Goal: Transaction & Acquisition: Obtain resource

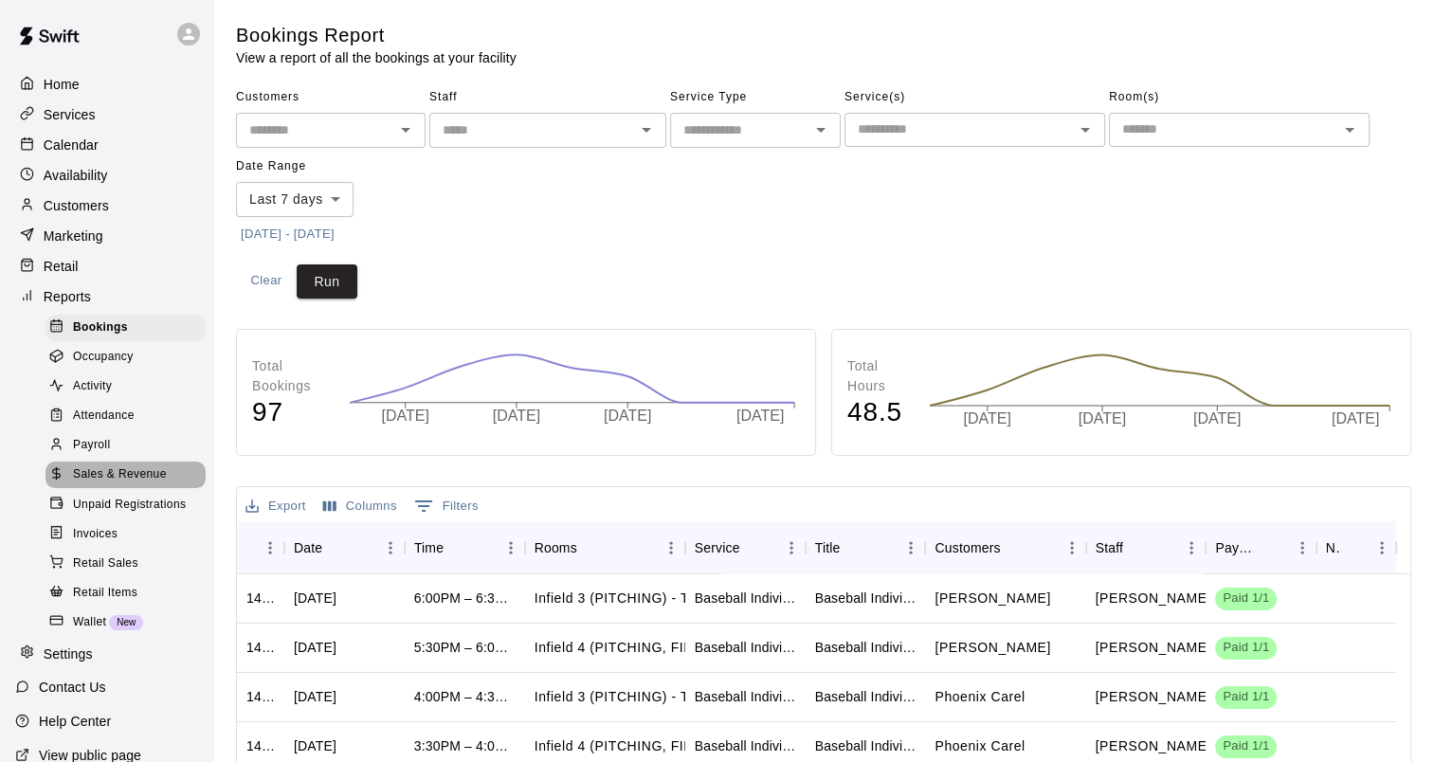
click at [137, 484] on span "Sales & Revenue" at bounding box center [120, 474] width 94 height 19
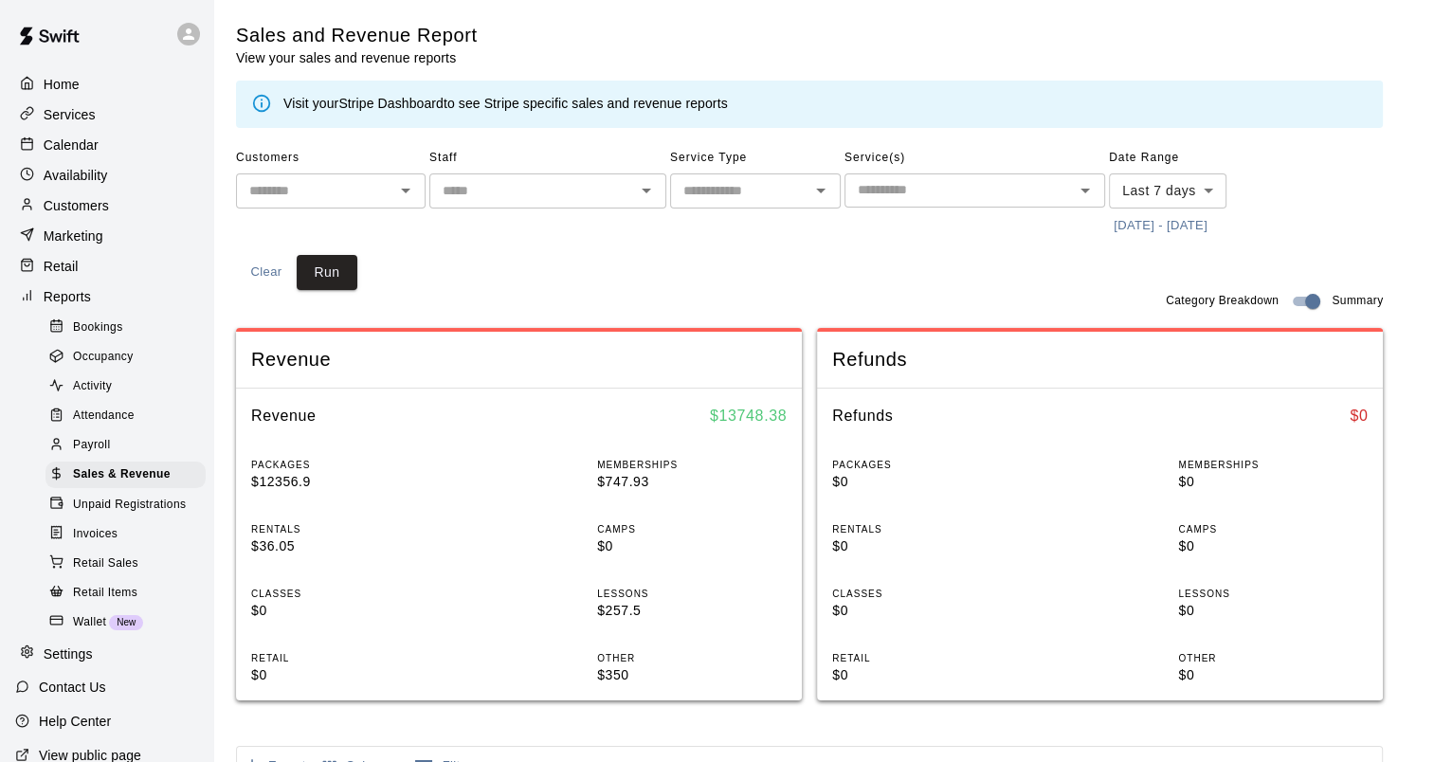
click at [72, 155] on p "Calendar" at bounding box center [71, 145] width 55 height 19
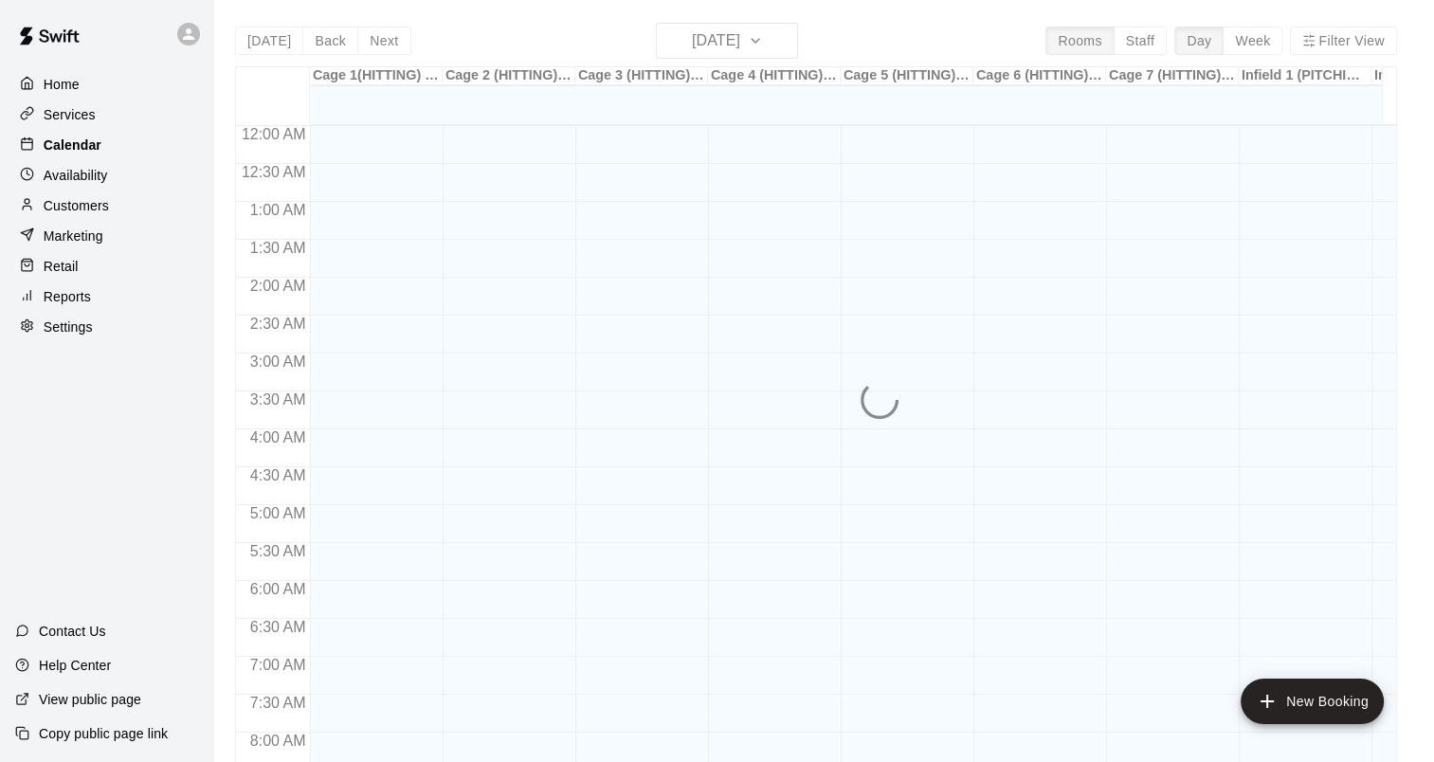
scroll to position [668, 0]
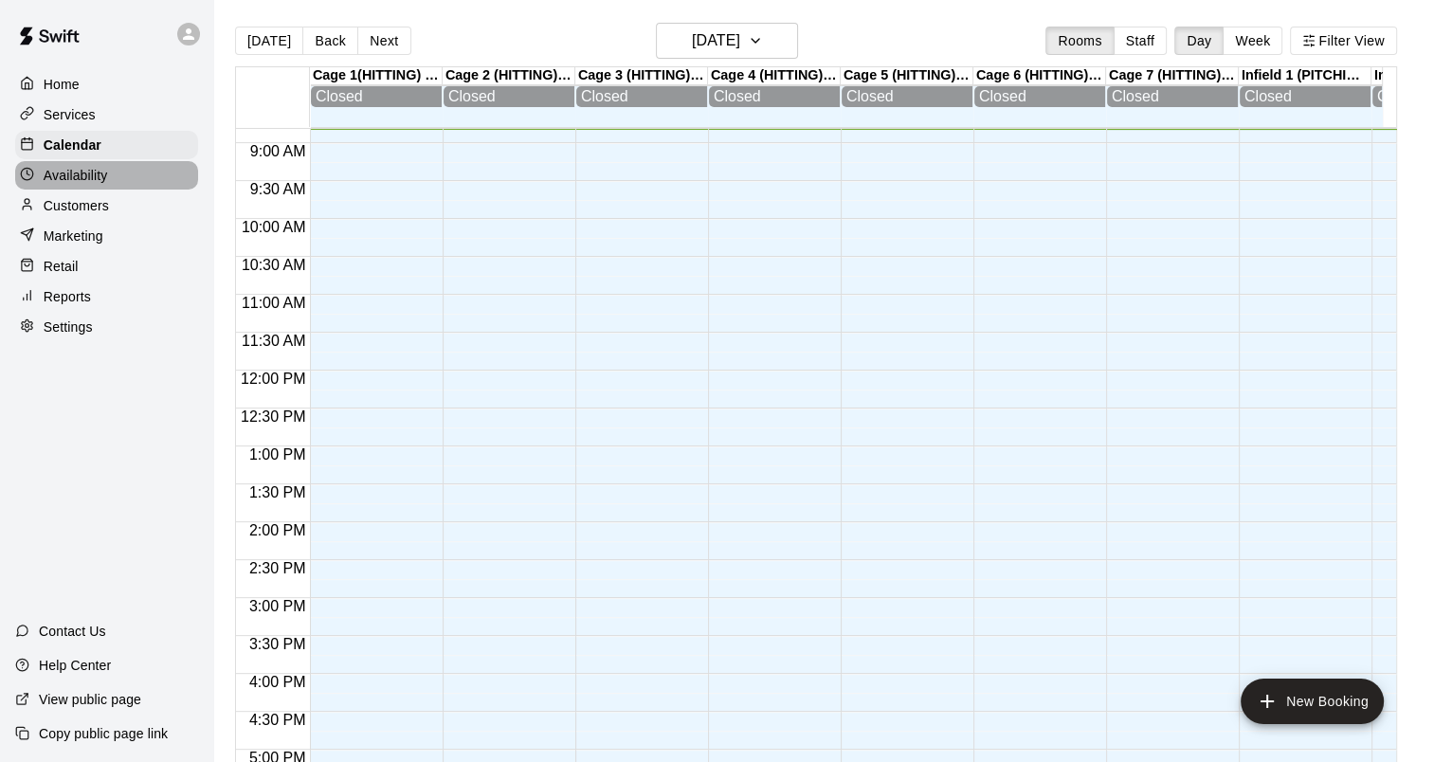
click at [78, 185] on p "Availability" at bounding box center [76, 175] width 64 height 19
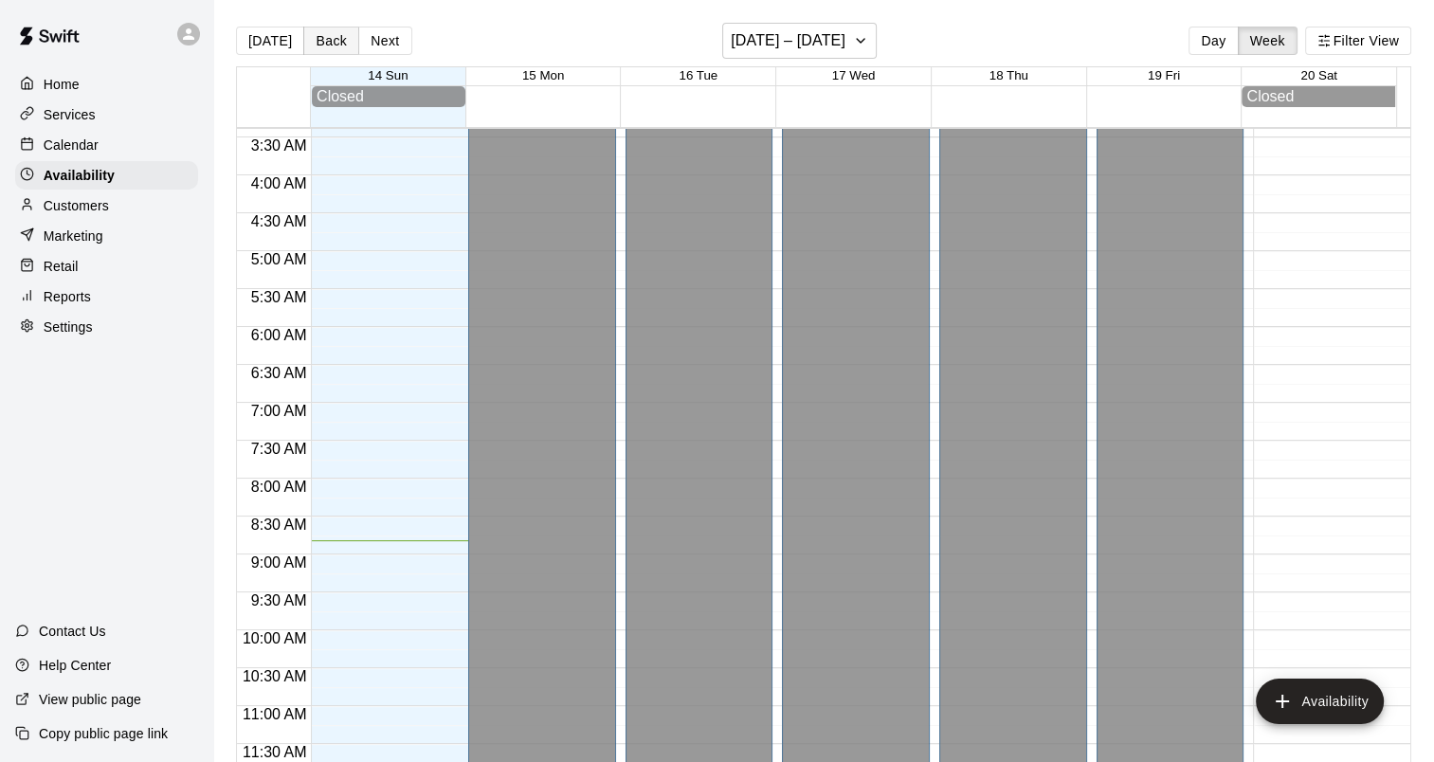
scroll to position [219, 0]
click at [315, 37] on button "Back" at bounding box center [331, 41] width 56 height 28
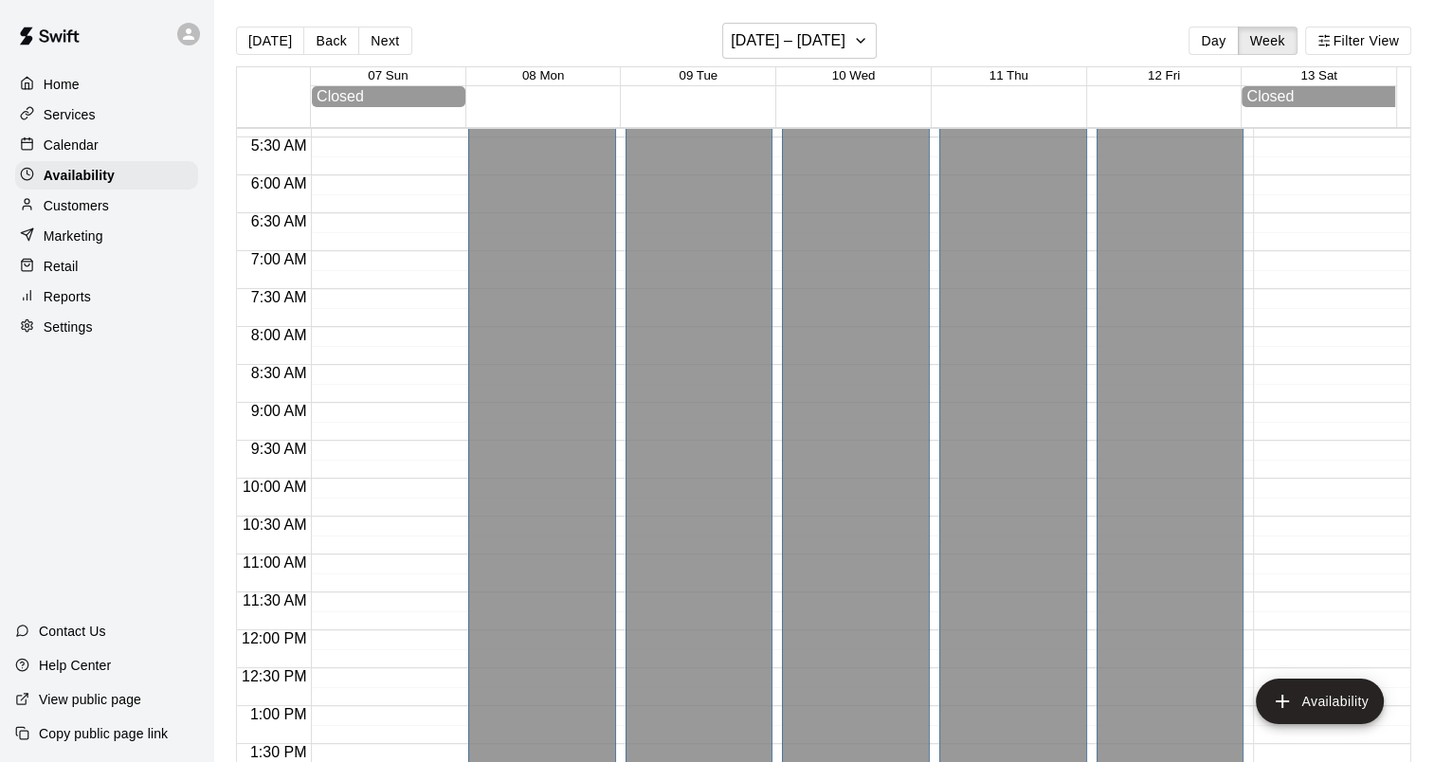
scroll to position [0, 0]
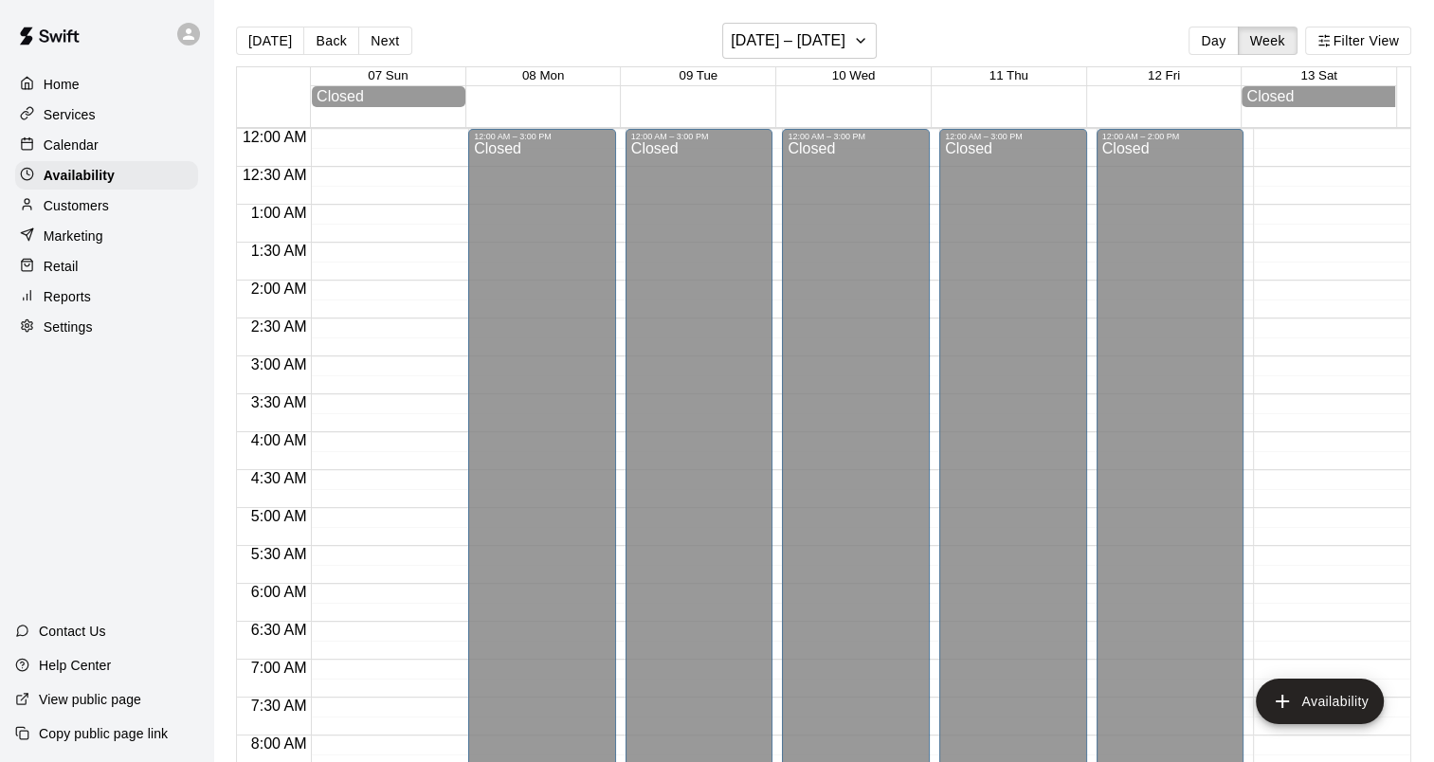
click at [100, 145] on div "Calendar" at bounding box center [106, 145] width 183 height 28
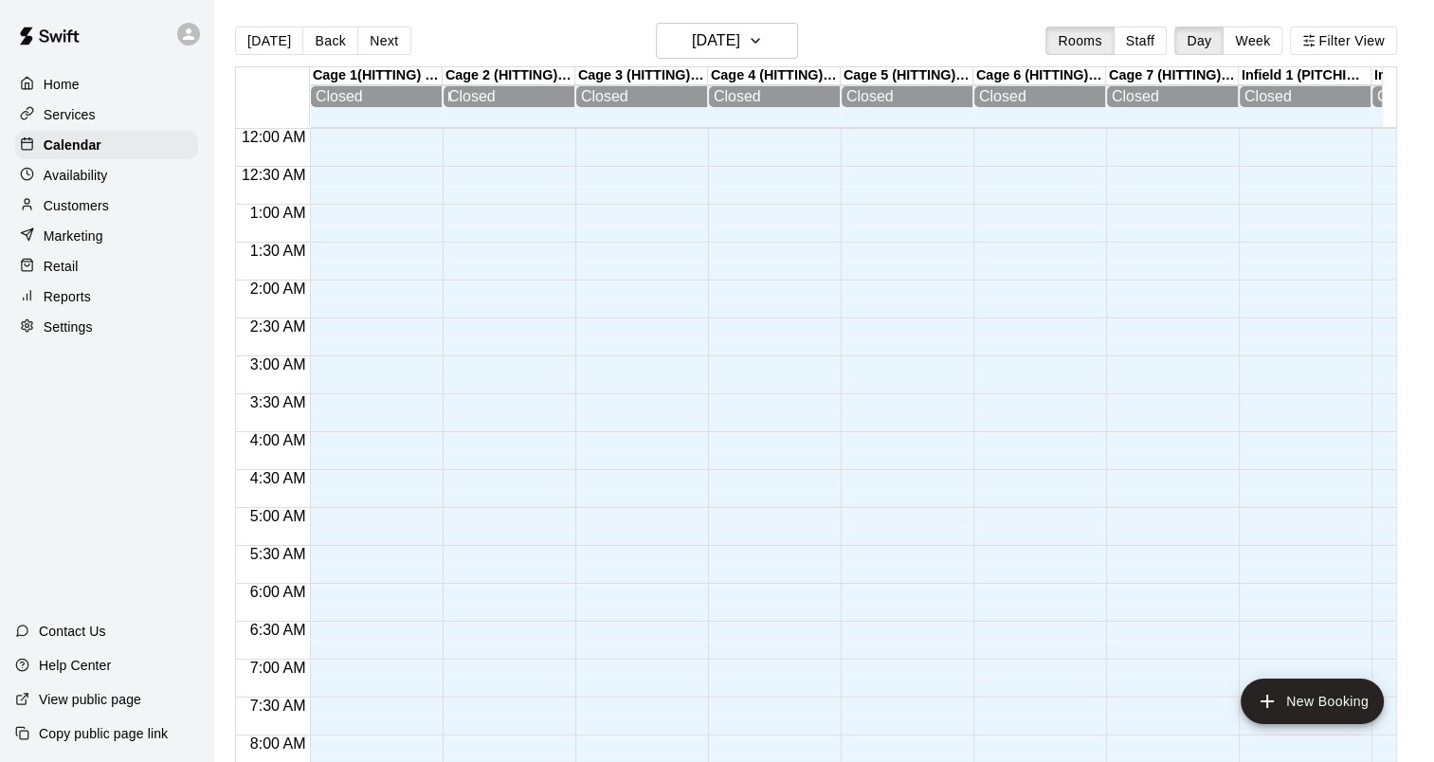
scroll to position [669, 0]
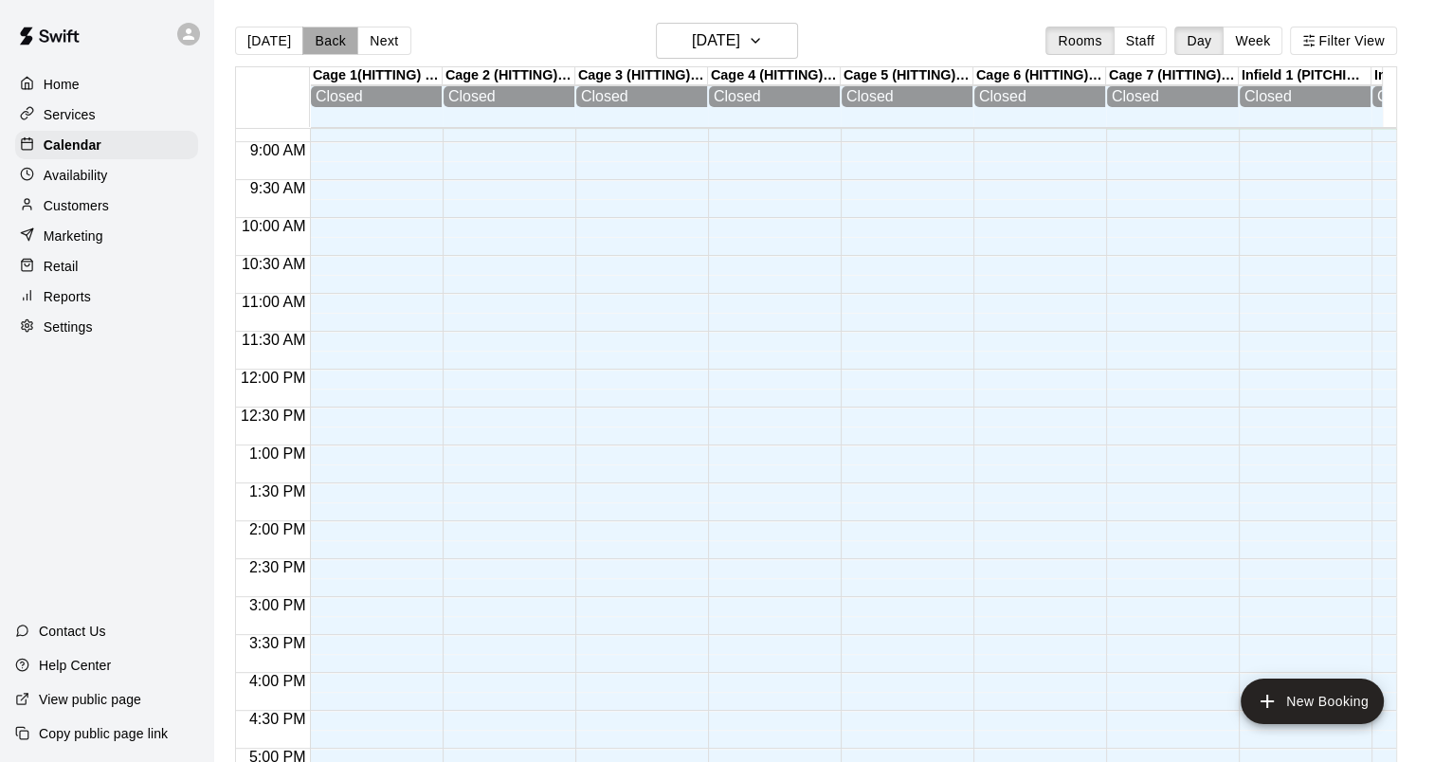
click at [306, 35] on button "Back" at bounding box center [330, 41] width 56 height 28
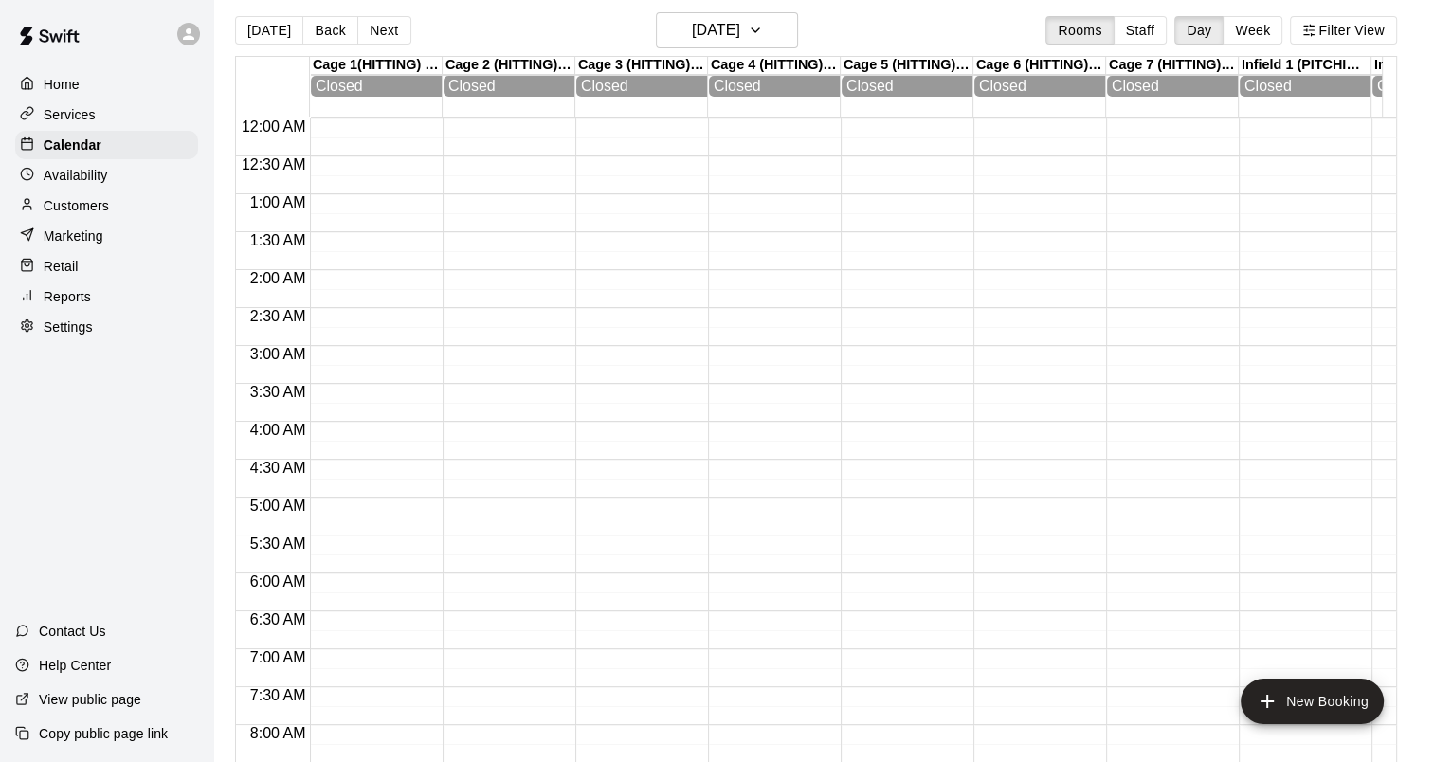
scroll to position [0, 0]
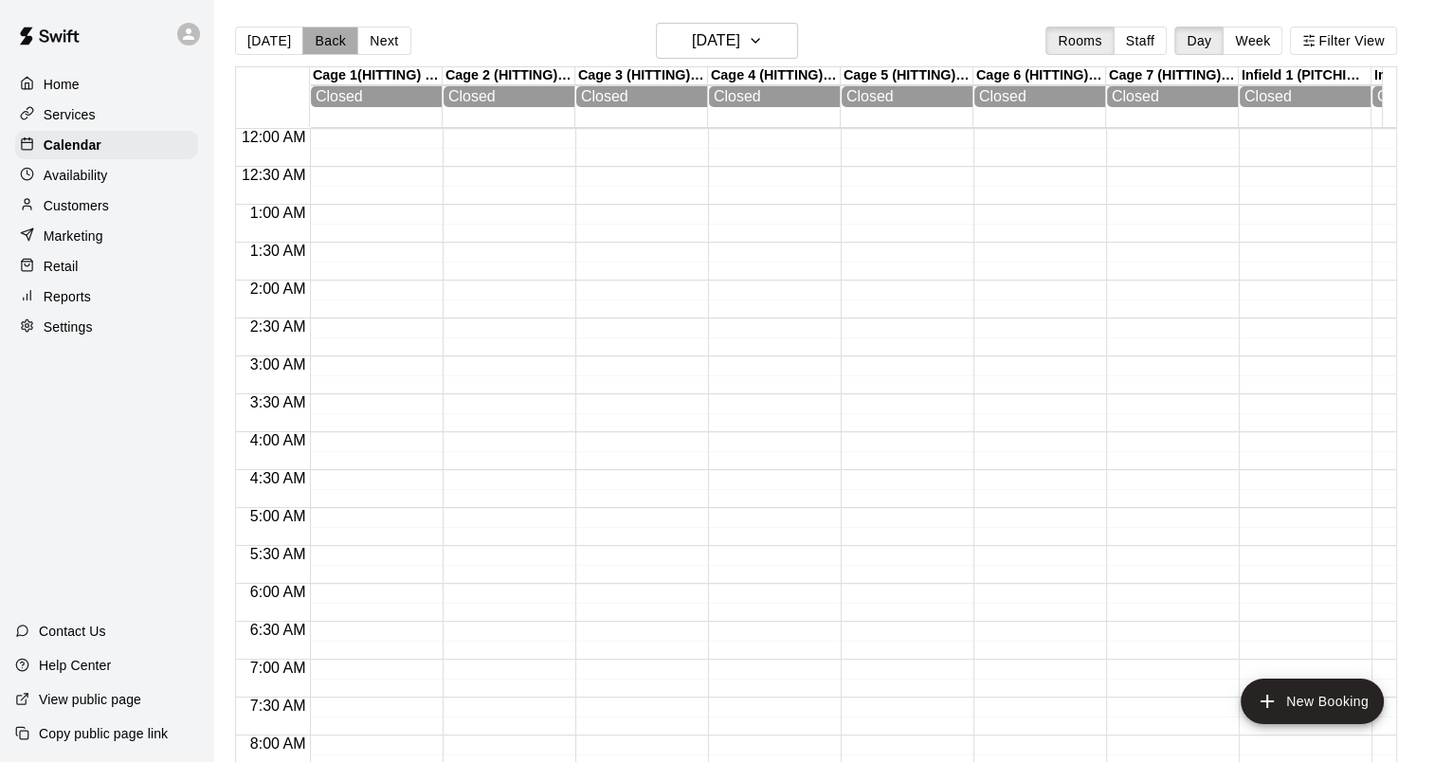
click at [334, 27] on button "Back" at bounding box center [330, 41] width 56 height 28
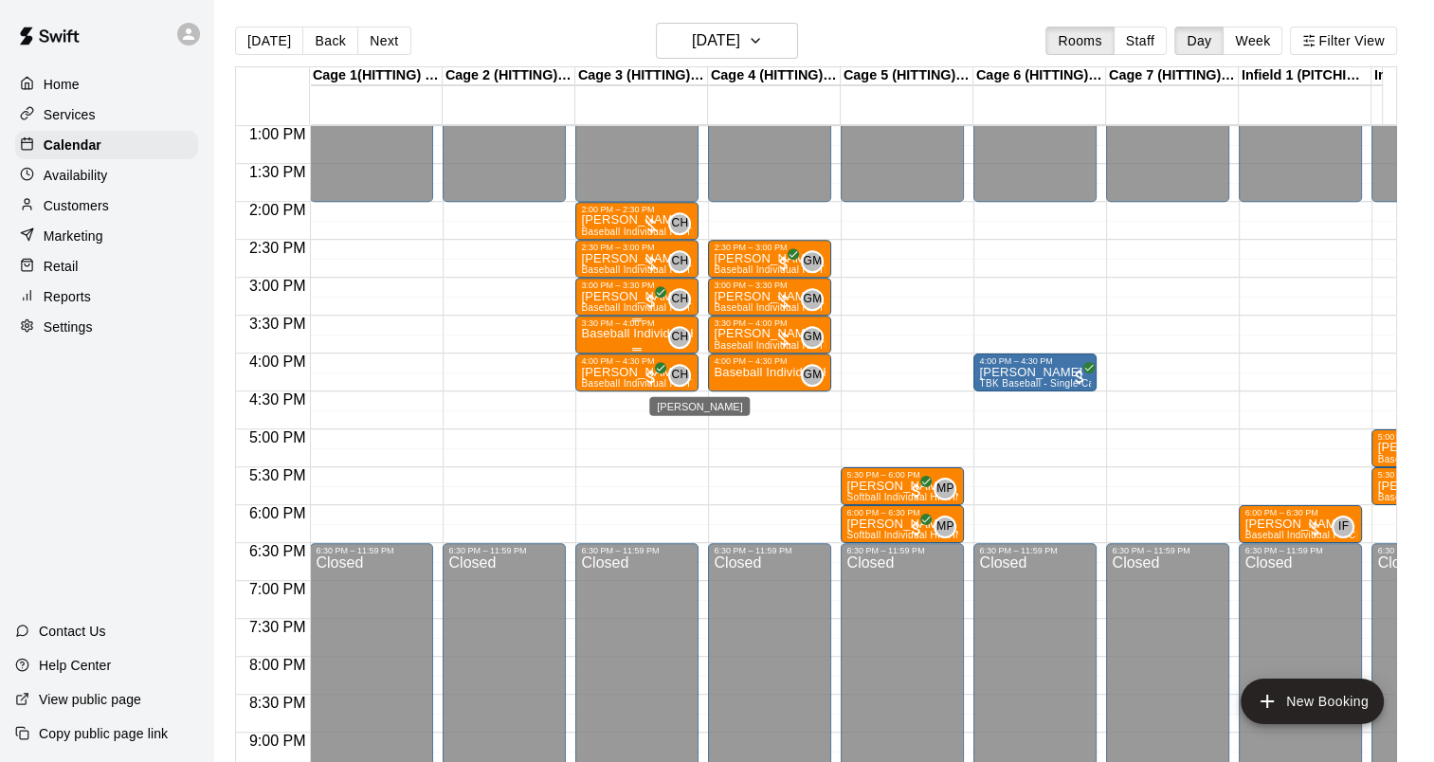
scroll to position [891, 0]
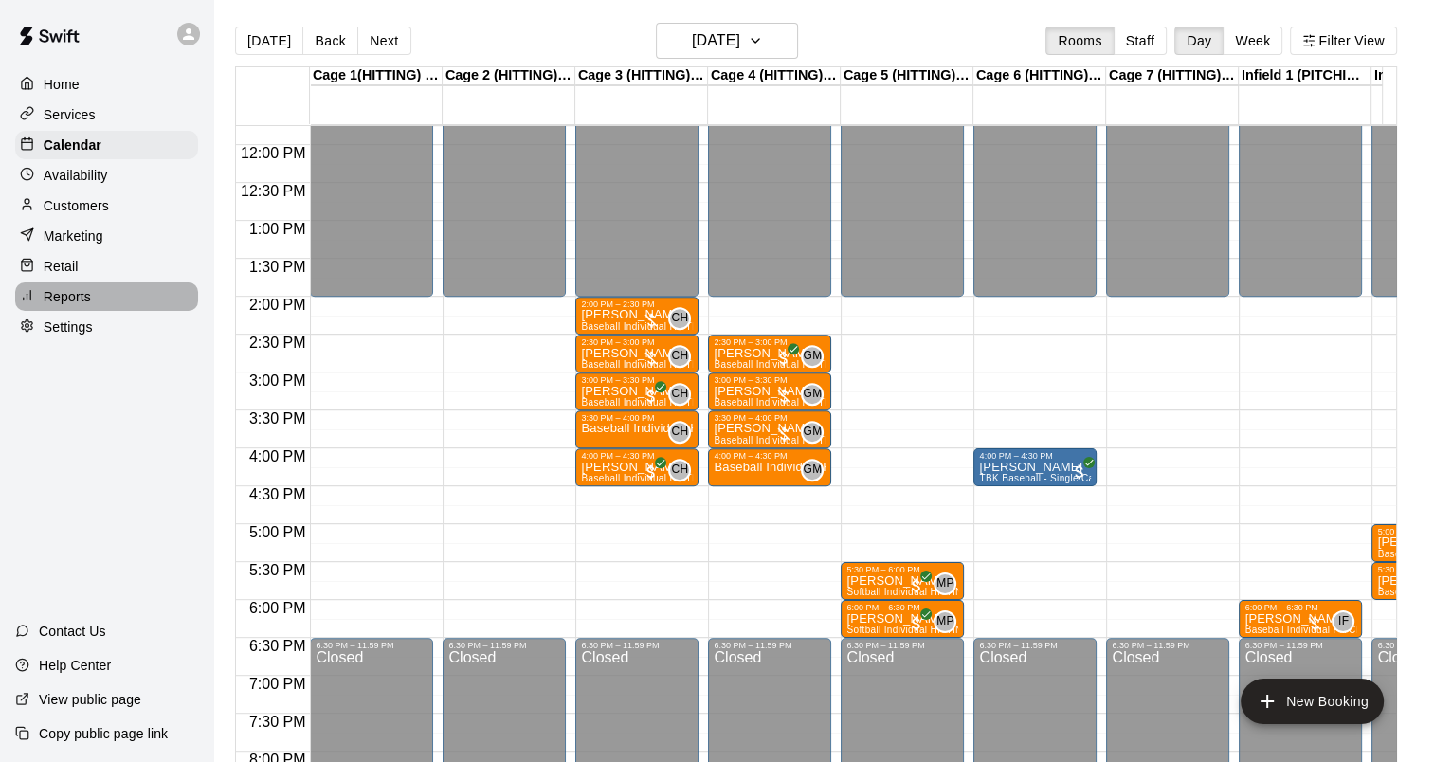
click at [95, 299] on div "Reports" at bounding box center [106, 296] width 183 height 28
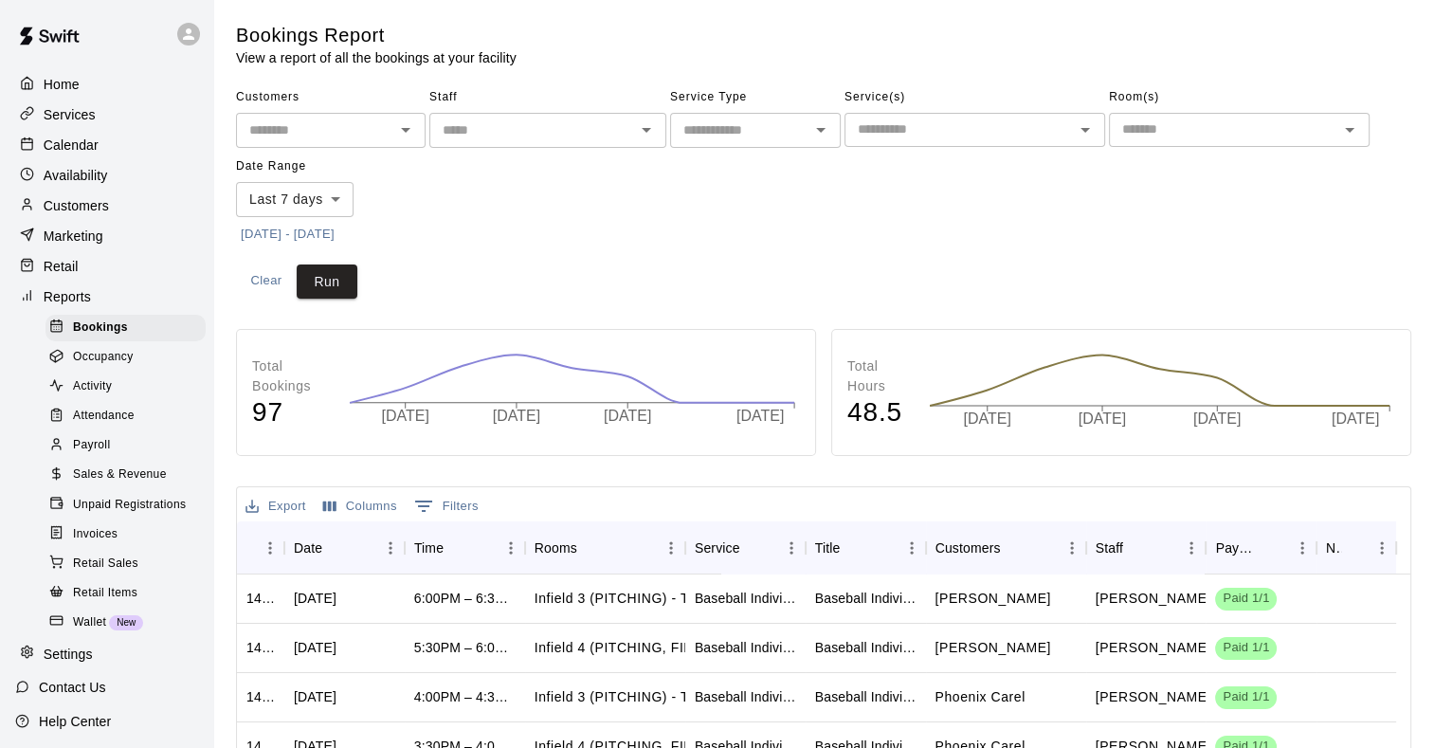
click at [122, 484] on span "Sales & Revenue" at bounding box center [120, 474] width 94 height 19
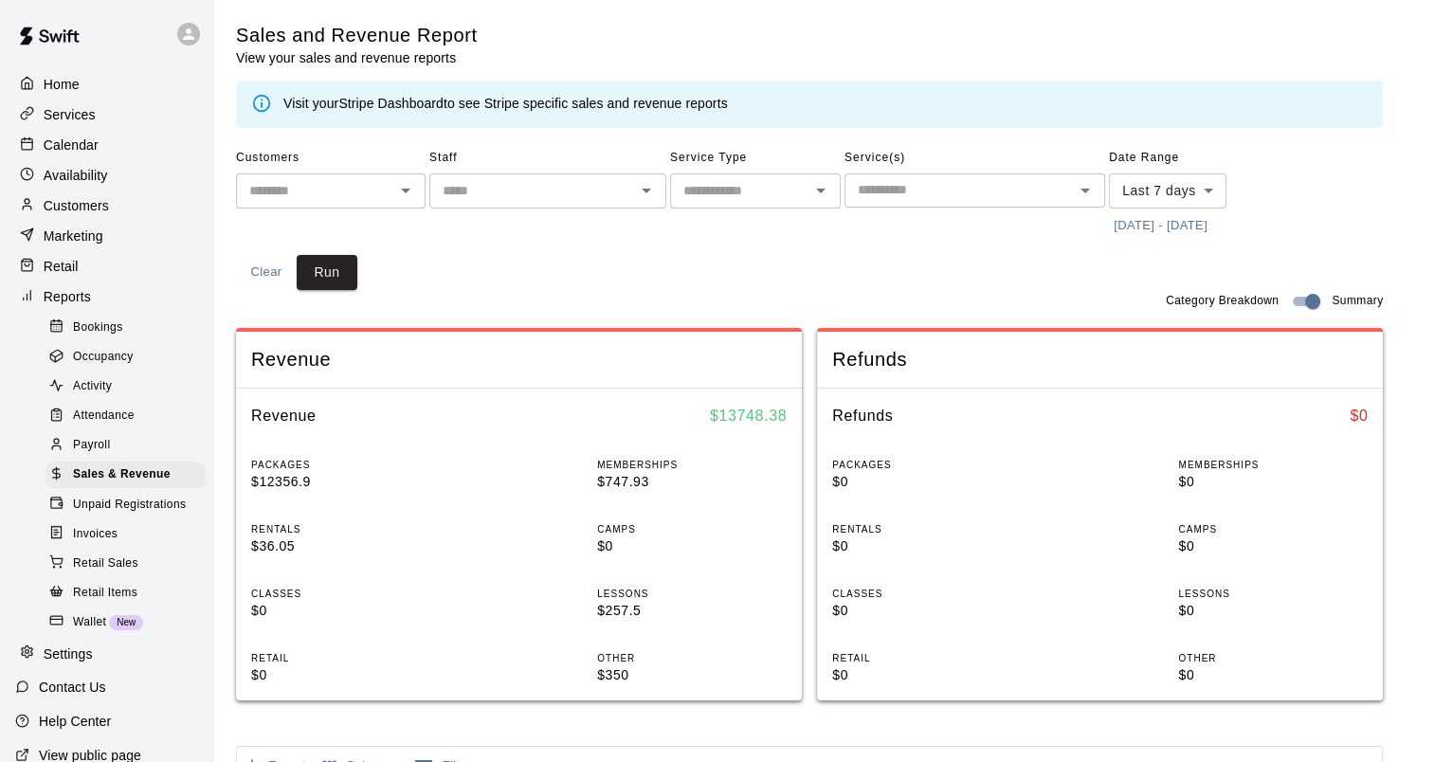
click at [1185, 220] on button "[DATE] - [DATE]" at bounding box center [1160, 225] width 103 height 29
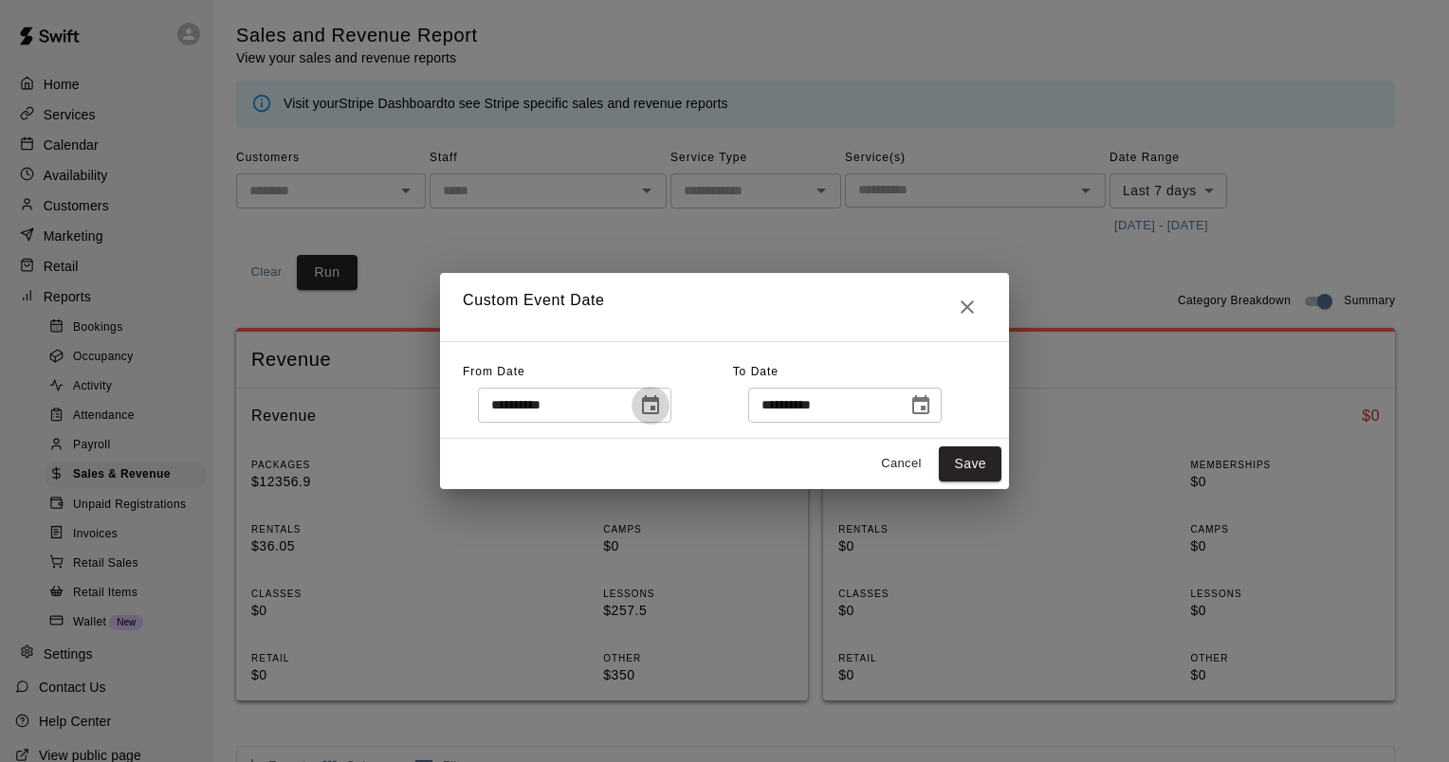
click at [662, 410] on icon "Choose date, selected date is Sep 7, 2025" at bounding box center [650, 405] width 23 height 23
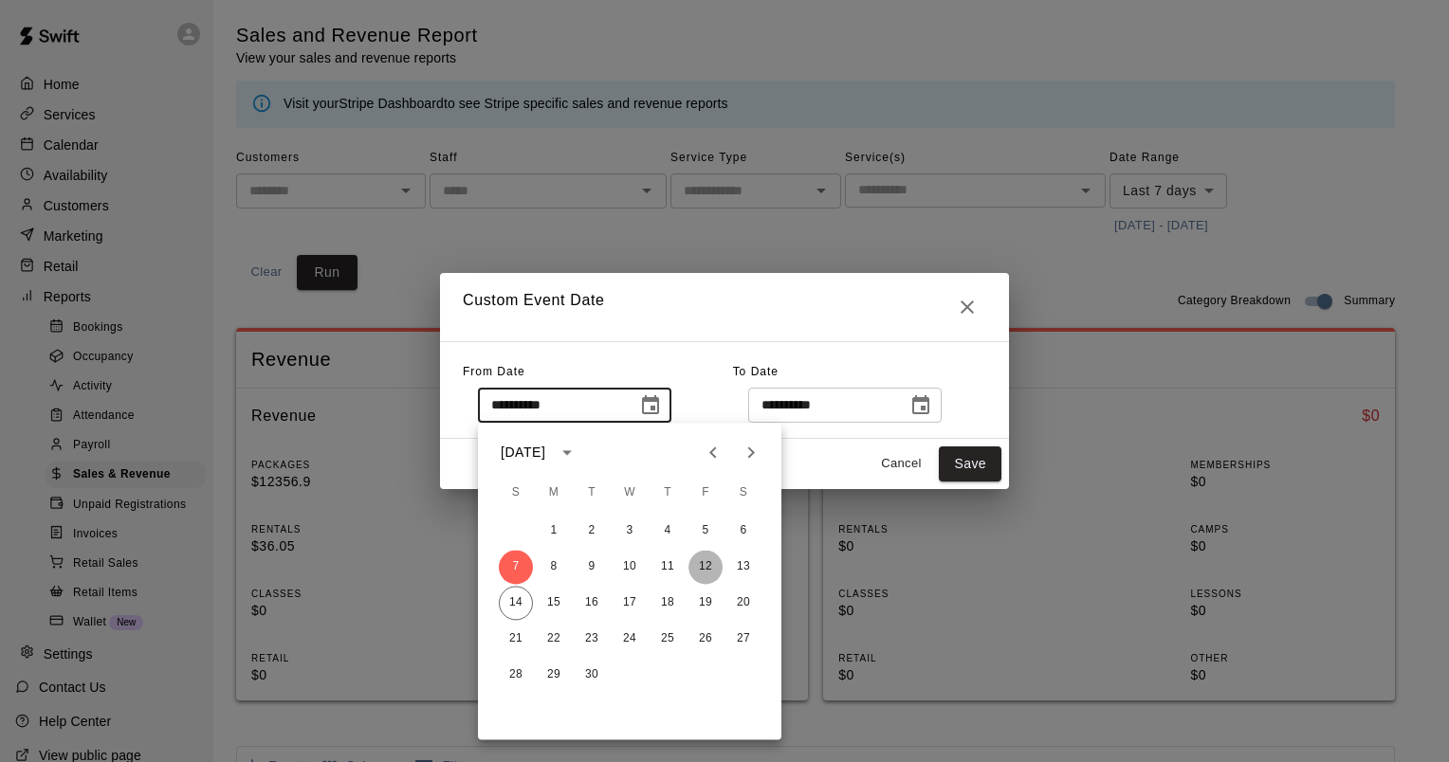
click at [708, 566] on button "12" at bounding box center [705, 567] width 34 height 34
type input "**********"
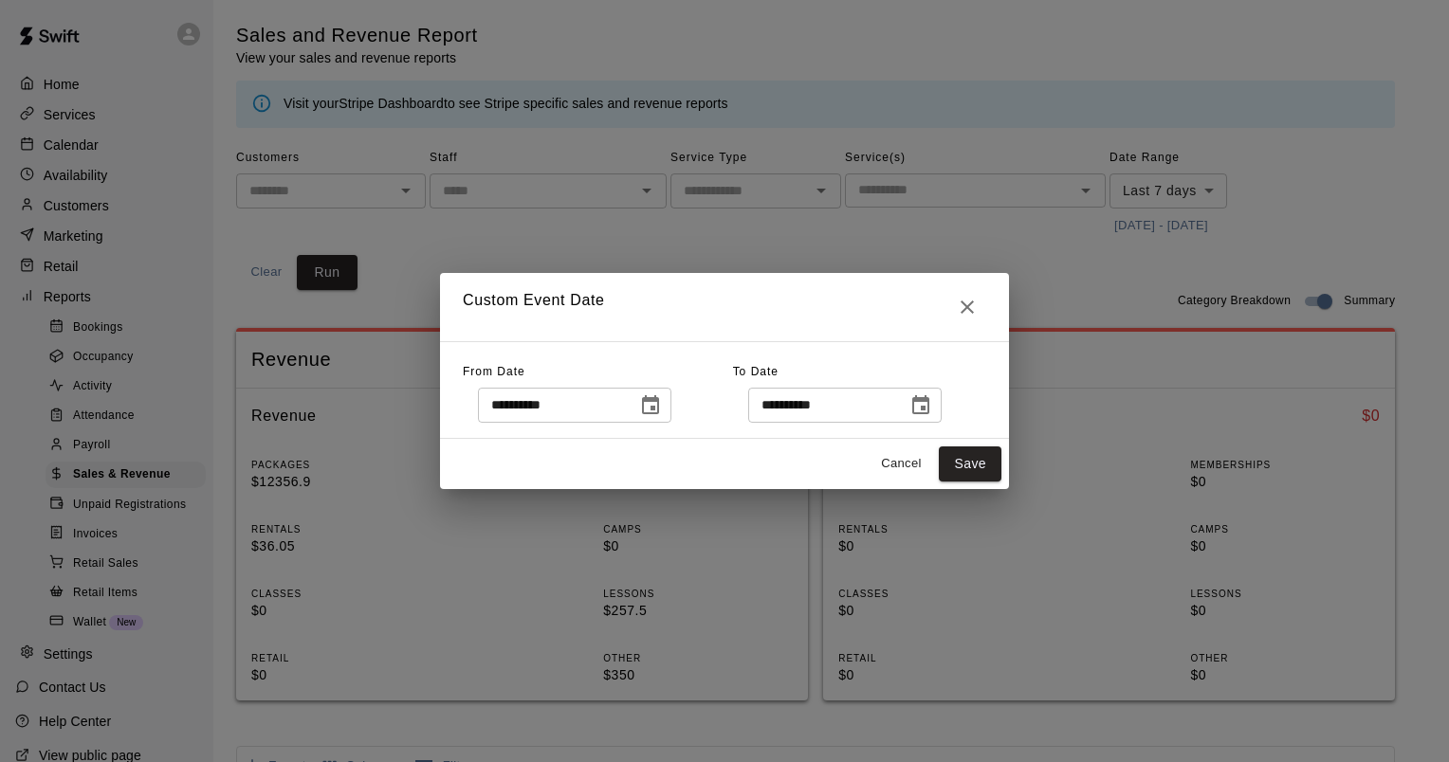
click at [929, 398] on icon "Choose date, selected date is Sep 14, 2025" at bounding box center [920, 404] width 17 height 19
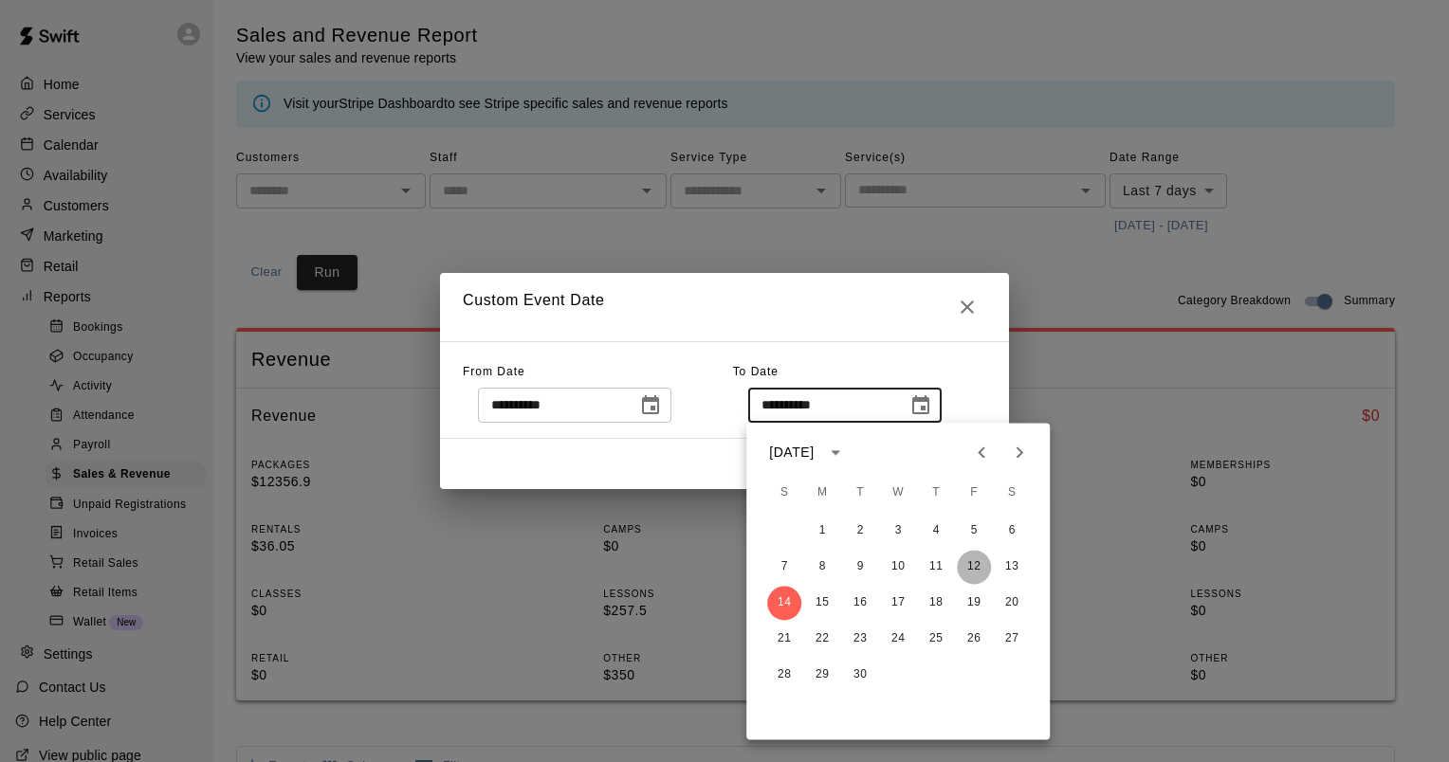
click at [975, 573] on button "12" at bounding box center [974, 567] width 34 height 34
type input "**********"
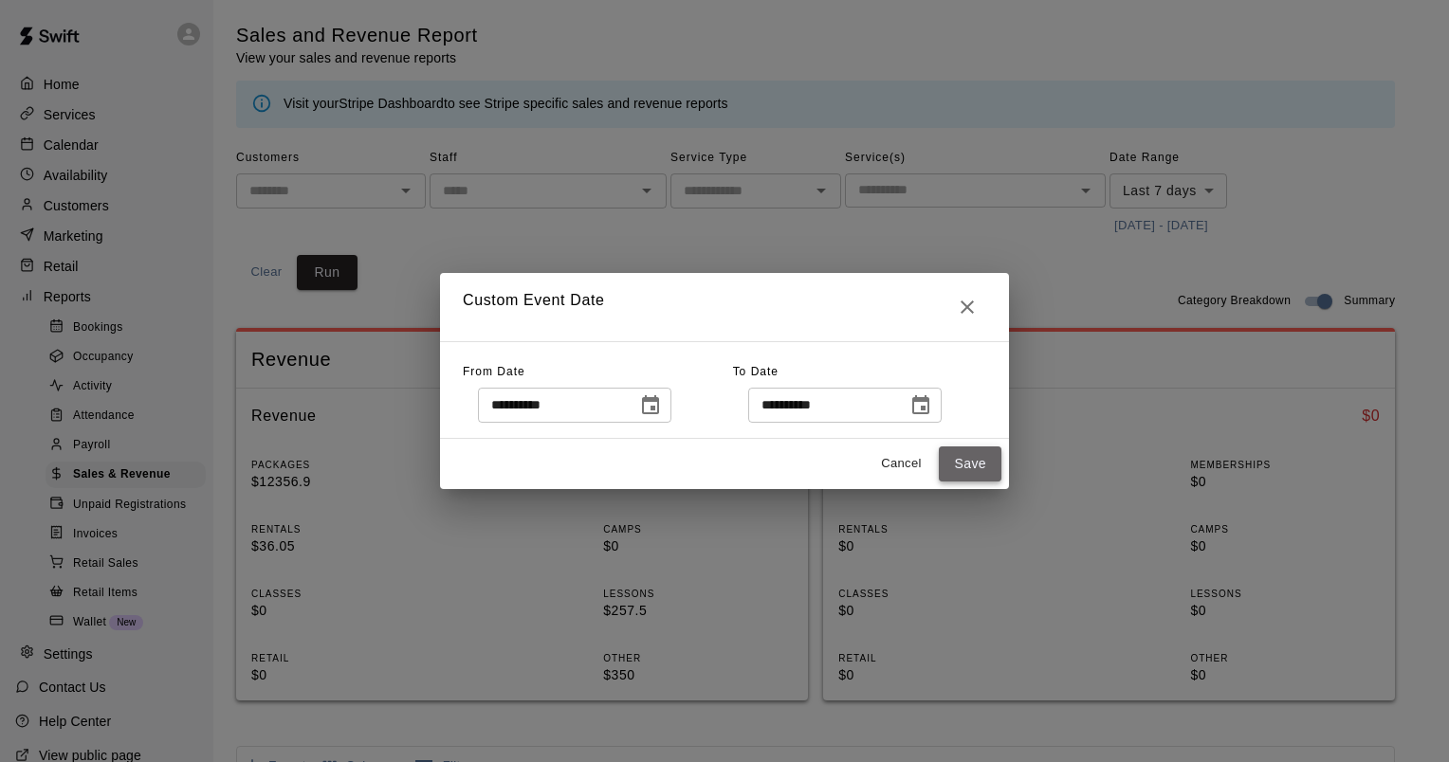
click at [971, 466] on button "Save" at bounding box center [969, 463] width 63 height 35
type input "******"
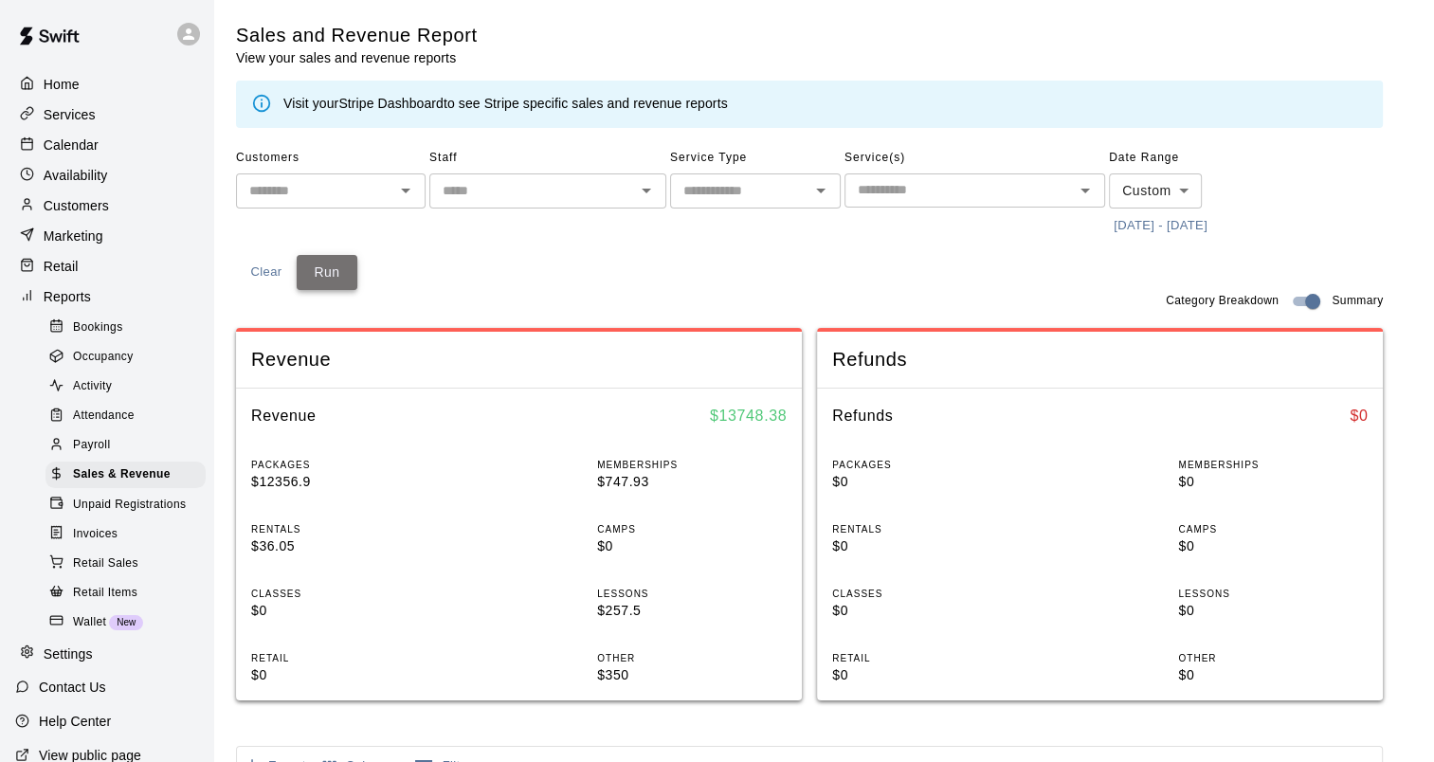
click at [320, 270] on button "Run" at bounding box center [327, 272] width 61 height 35
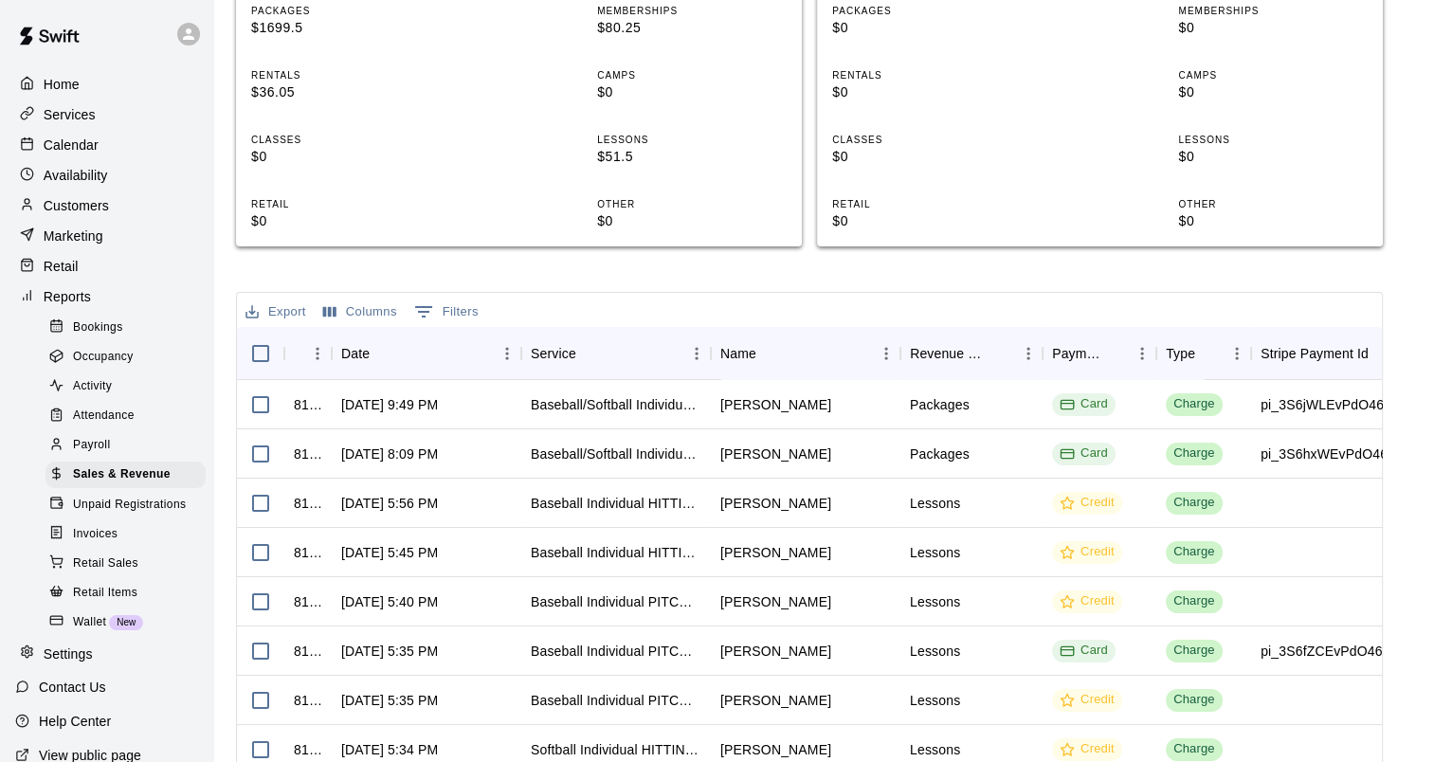
scroll to position [371, 0]
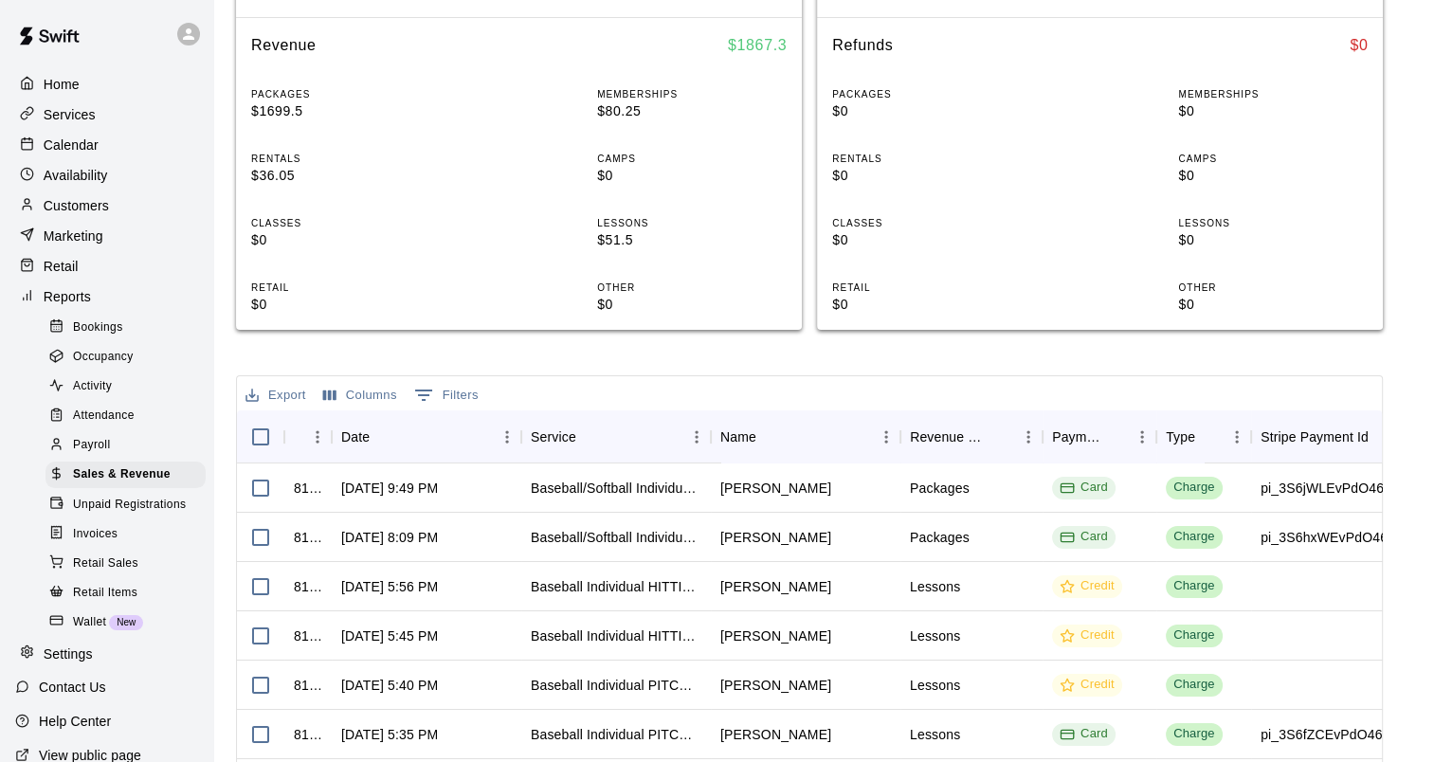
click at [288, 398] on button "Export" at bounding box center [276, 395] width 70 height 29
click at [300, 421] on li "Download as CSV" at bounding box center [314, 432] width 146 height 31
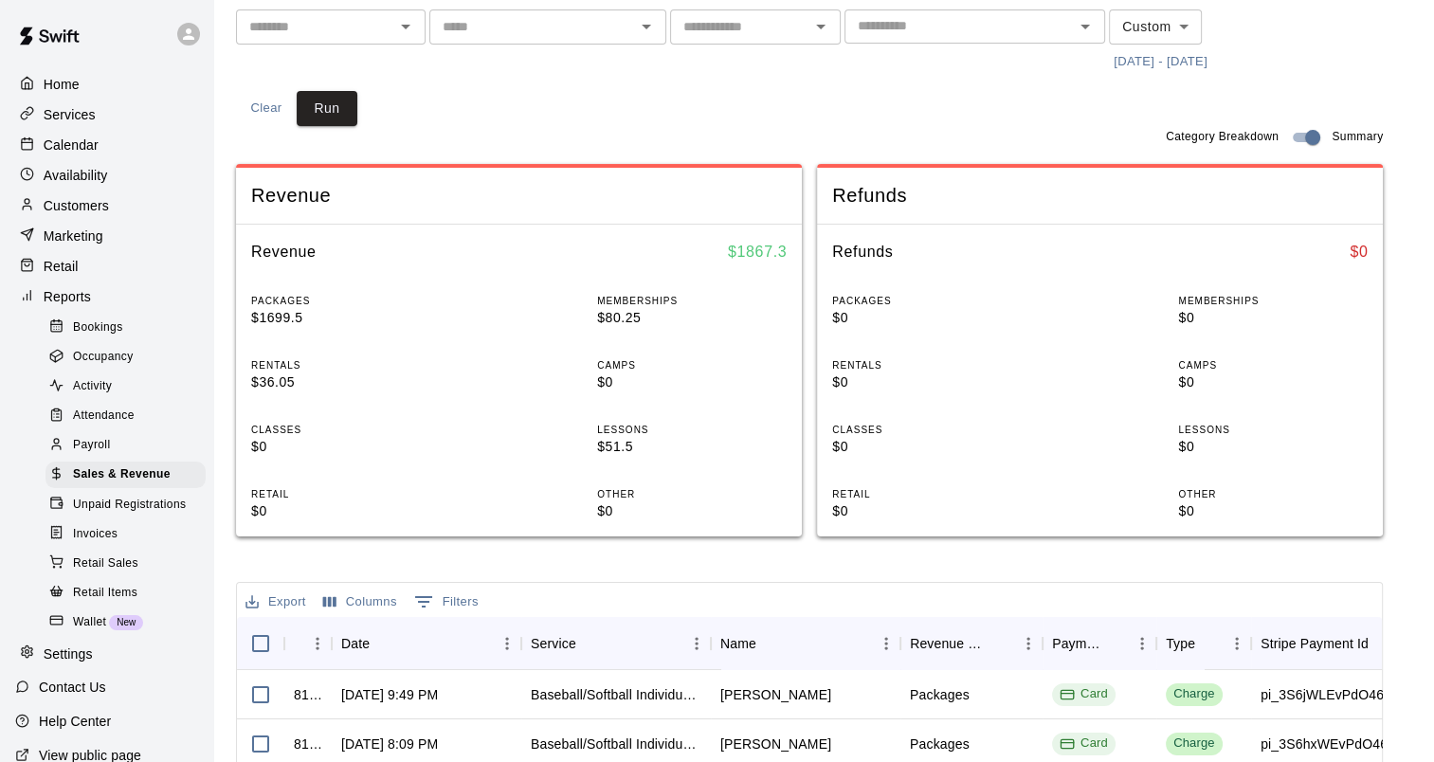
scroll to position [0, 0]
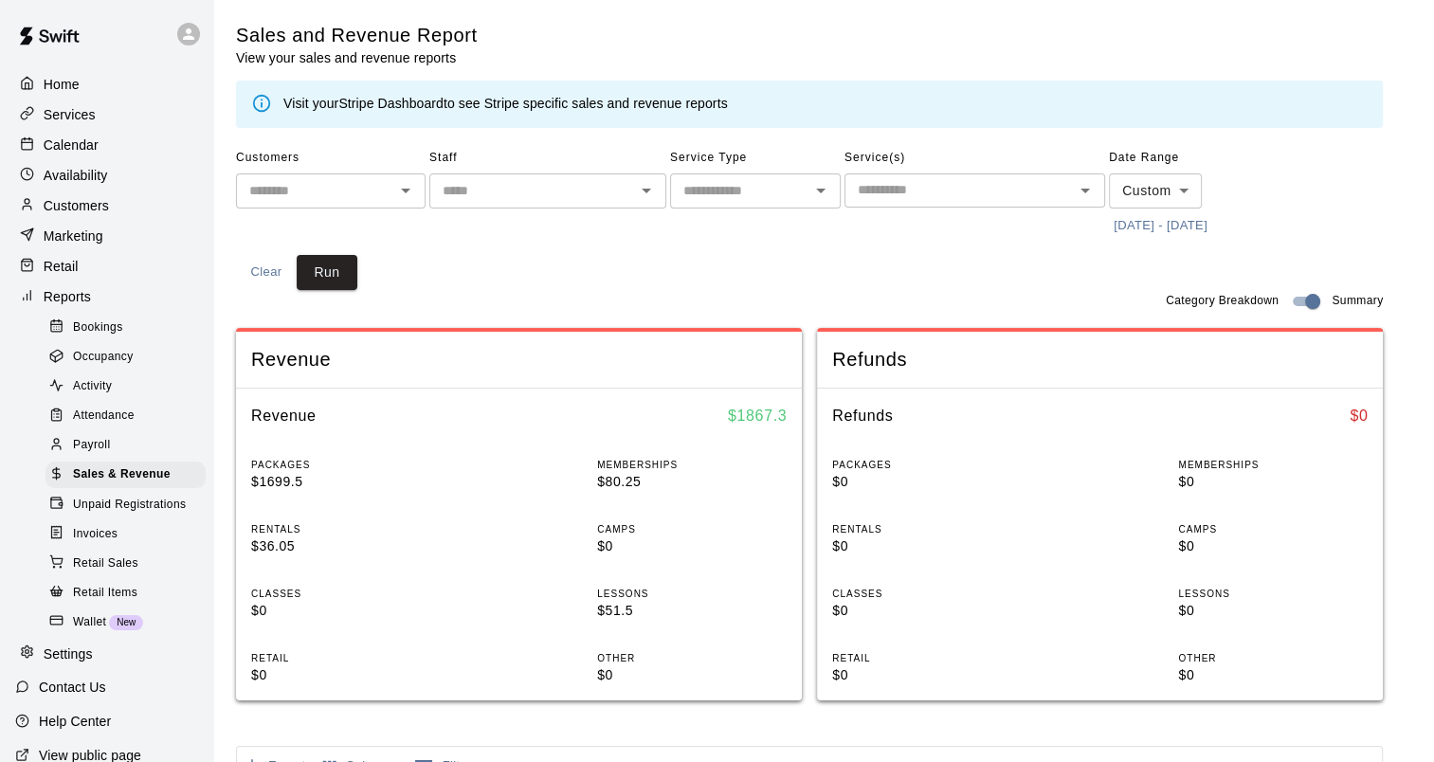
click at [1377, 224] on div "Customers ​ Staff ​ Service Type ​ Service(s) ​ Date Range Custom ****** ​ [DAT…" at bounding box center [809, 216] width 1147 height 147
click at [1172, 225] on button "[DATE] - [DATE]" at bounding box center [1160, 225] width 103 height 29
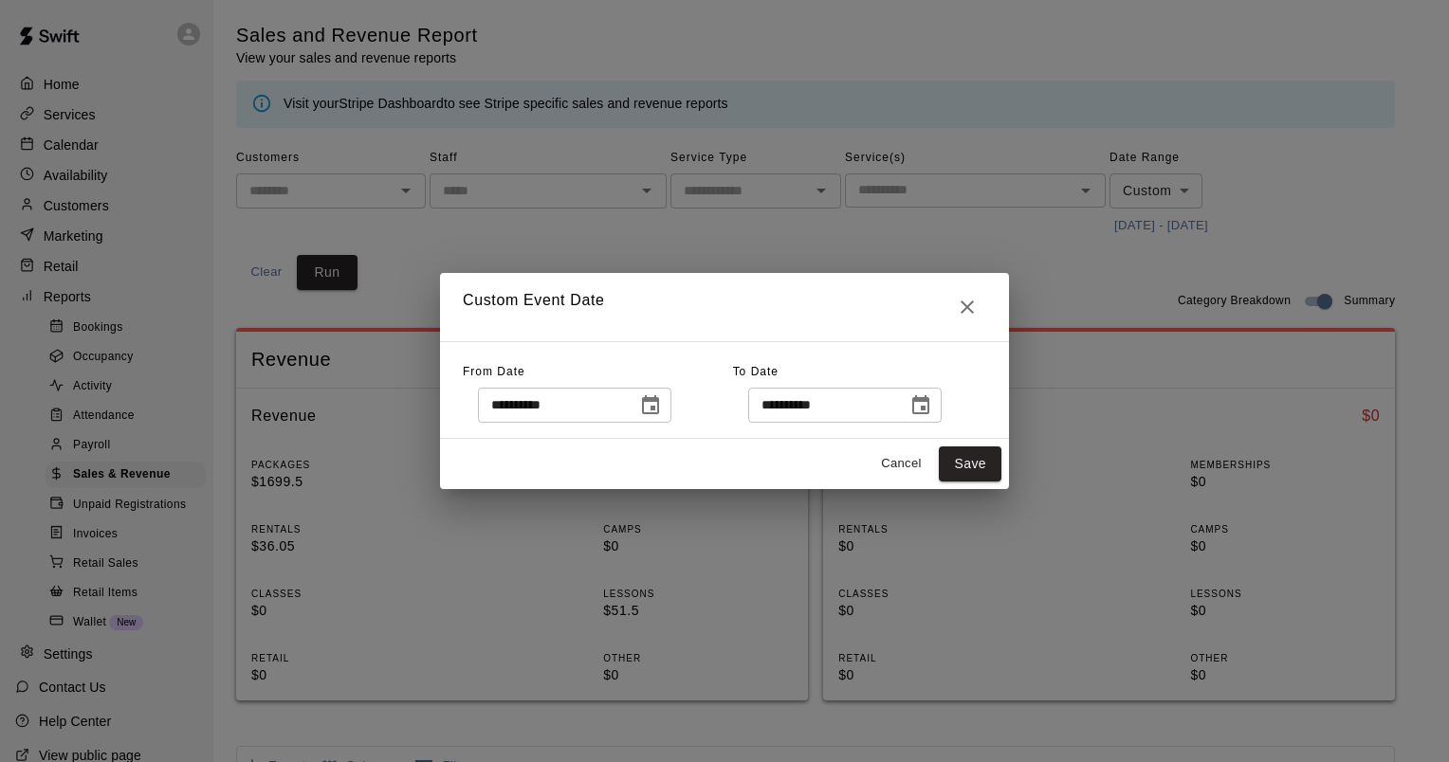
click at [662, 404] on icon "Choose date, selected date is Sep 12, 2025" at bounding box center [650, 405] width 23 height 23
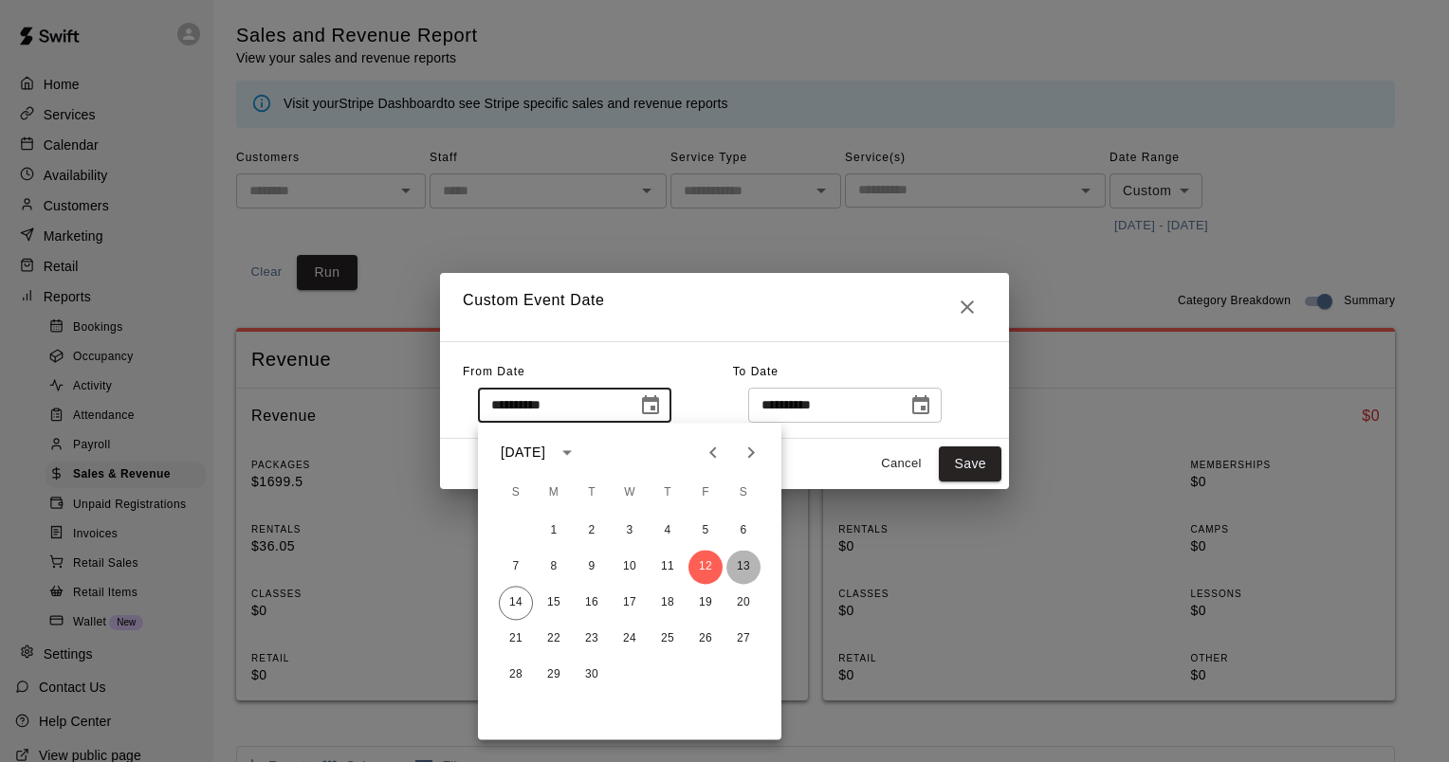
click at [748, 560] on button "13" at bounding box center [743, 567] width 34 height 34
type input "**********"
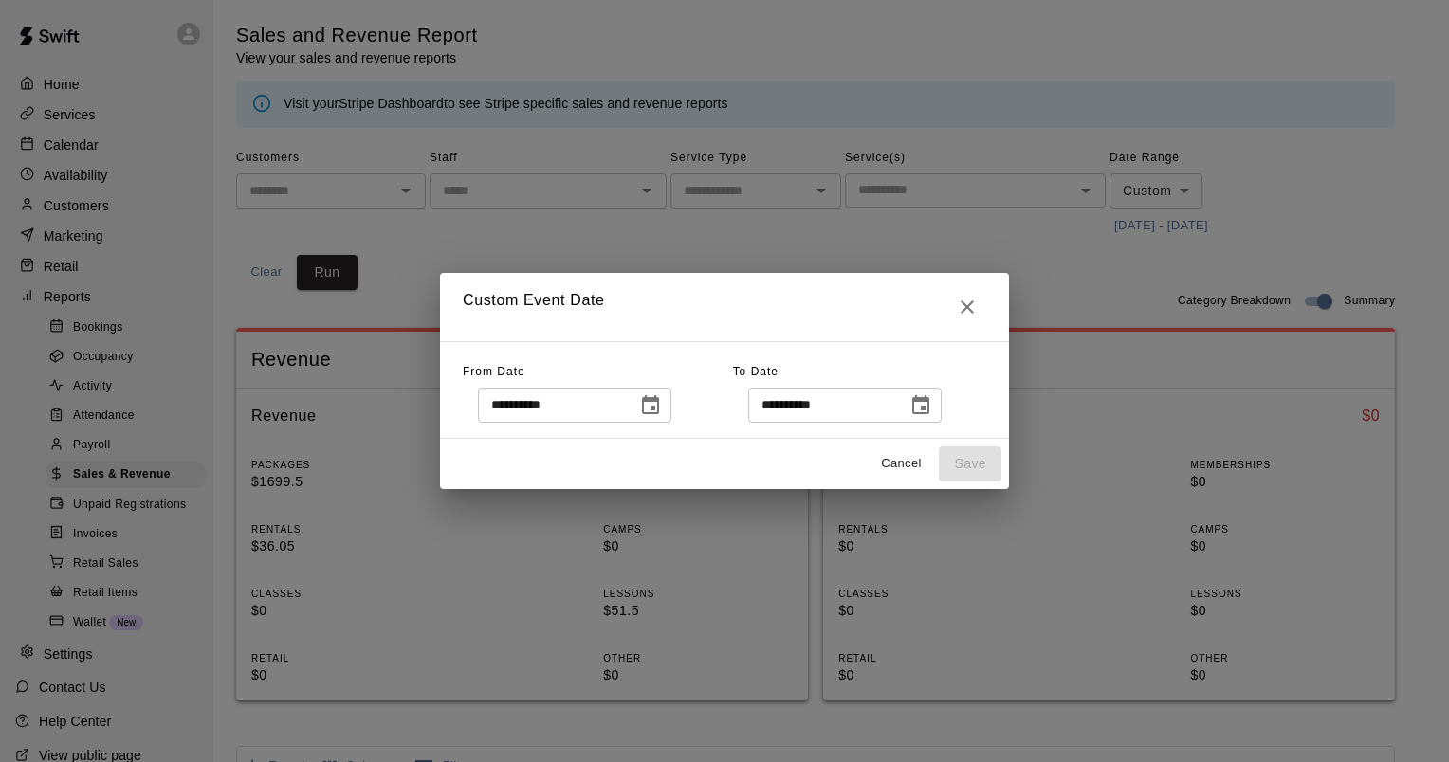
click at [929, 405] on icon "Choose date, selected date is Sep 12, 2025" at bounding box center [920, 404] width 17 height 19
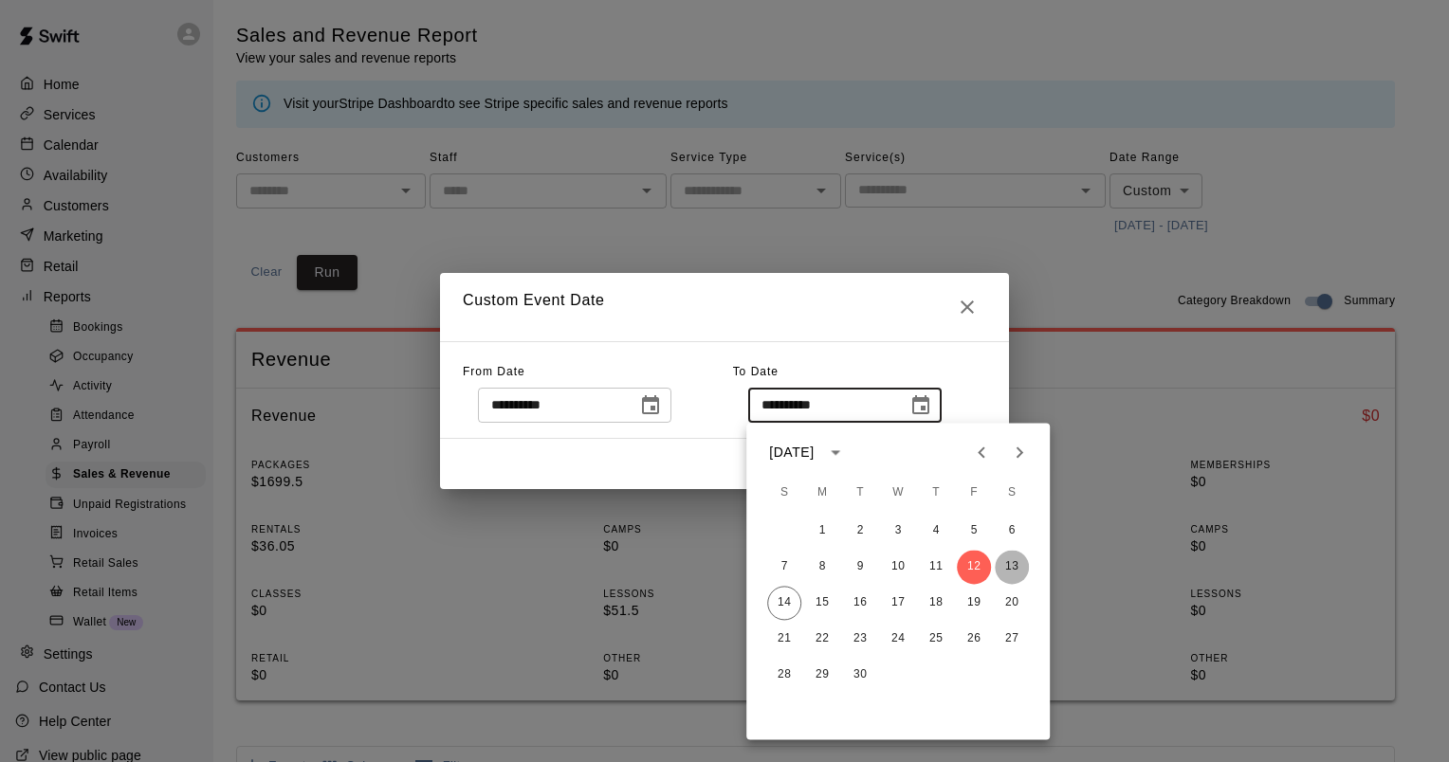
click at [1012, 561] on button "13" at bounding box center [1011, 567] width 34 height 34
type input "**********"
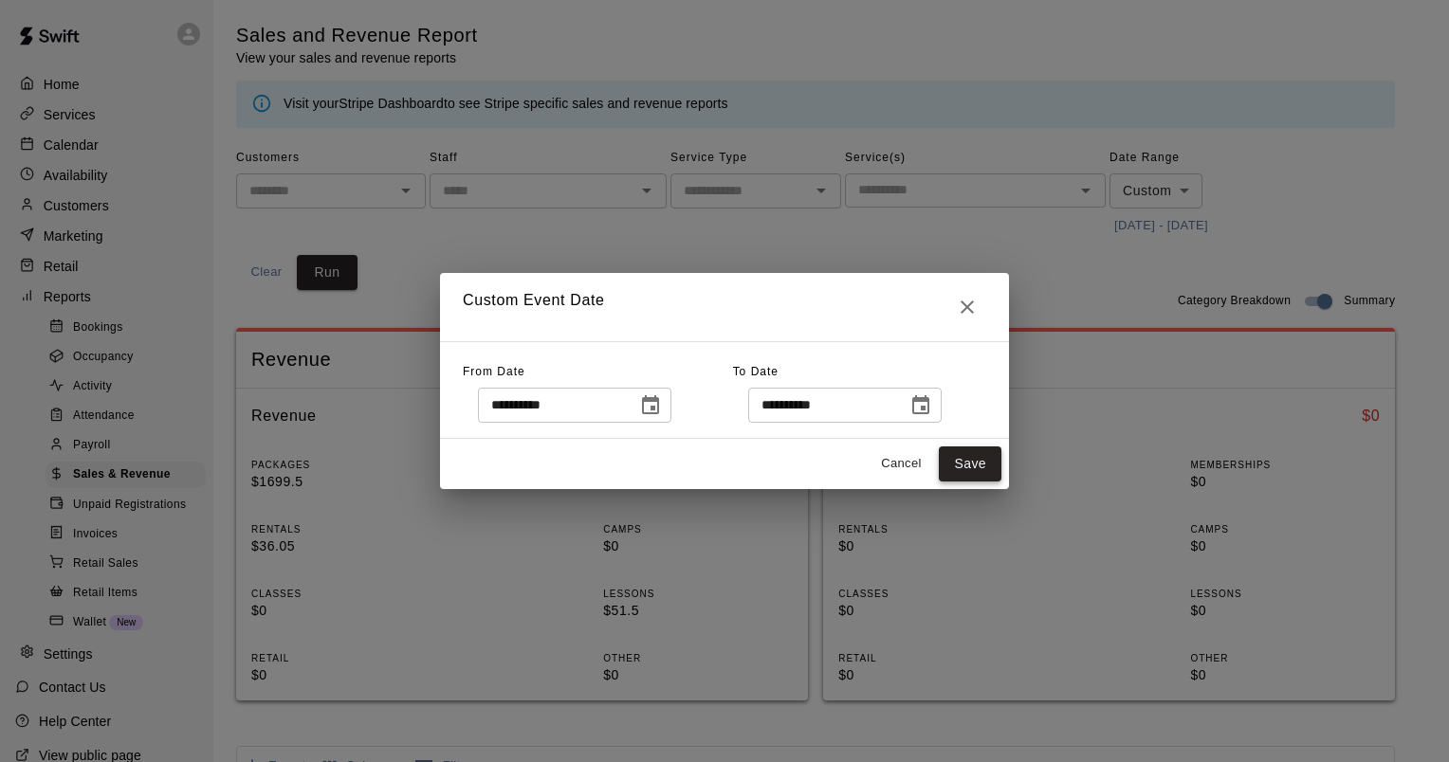
click at [972, 463] on button "Save" at bounding box center [969, 463] width 63 height 35
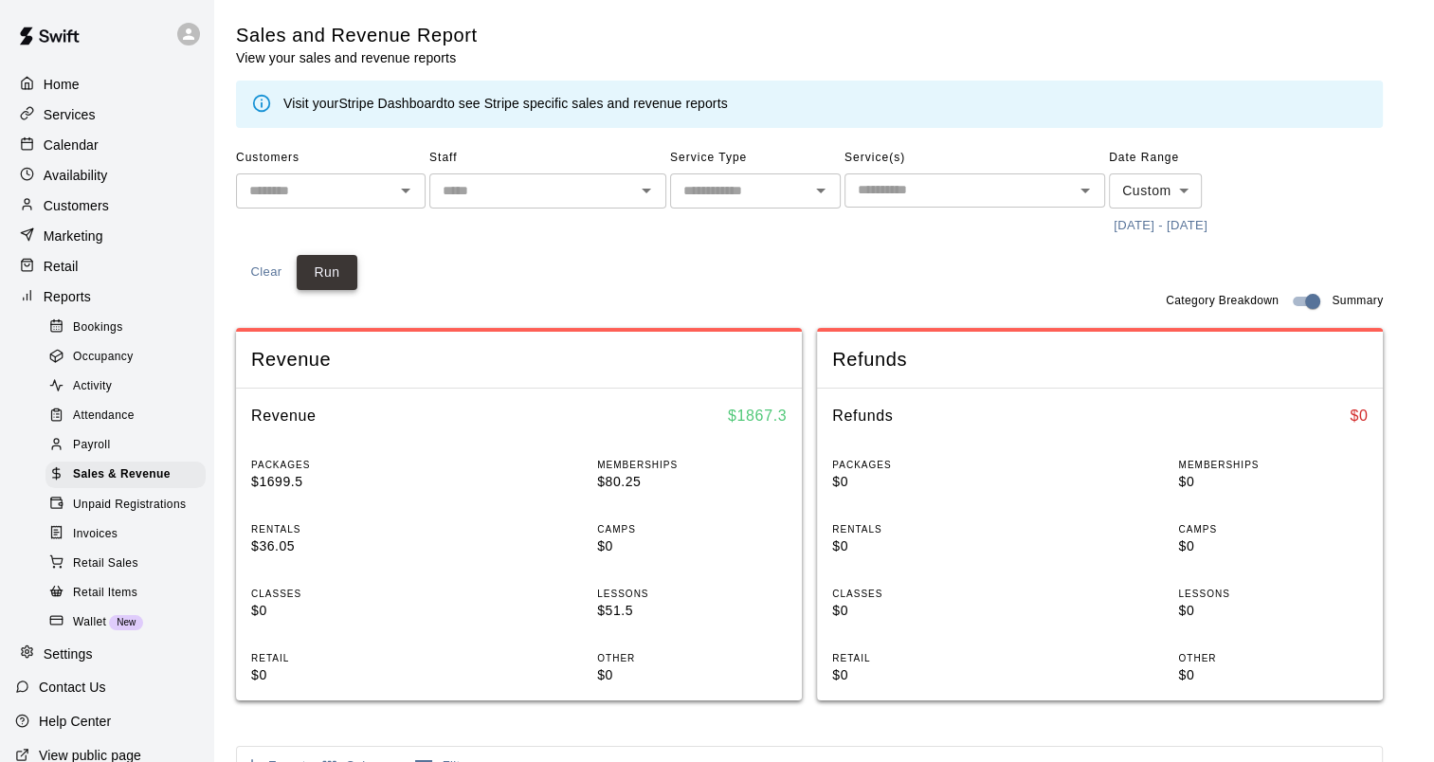
click at [321, 273] on button "Run" at bounding box center [327, 272] width 61 height 35
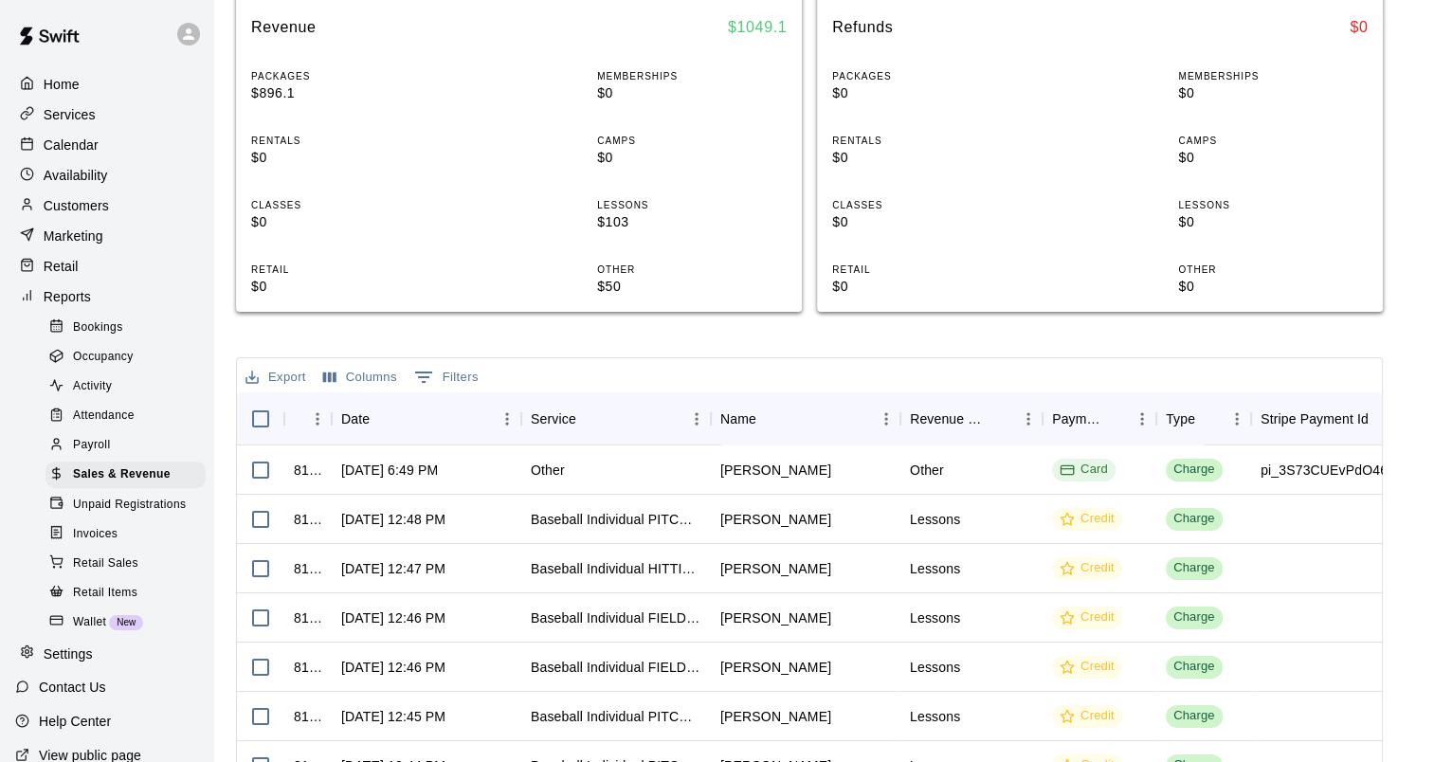
scroll to position [276, 0]
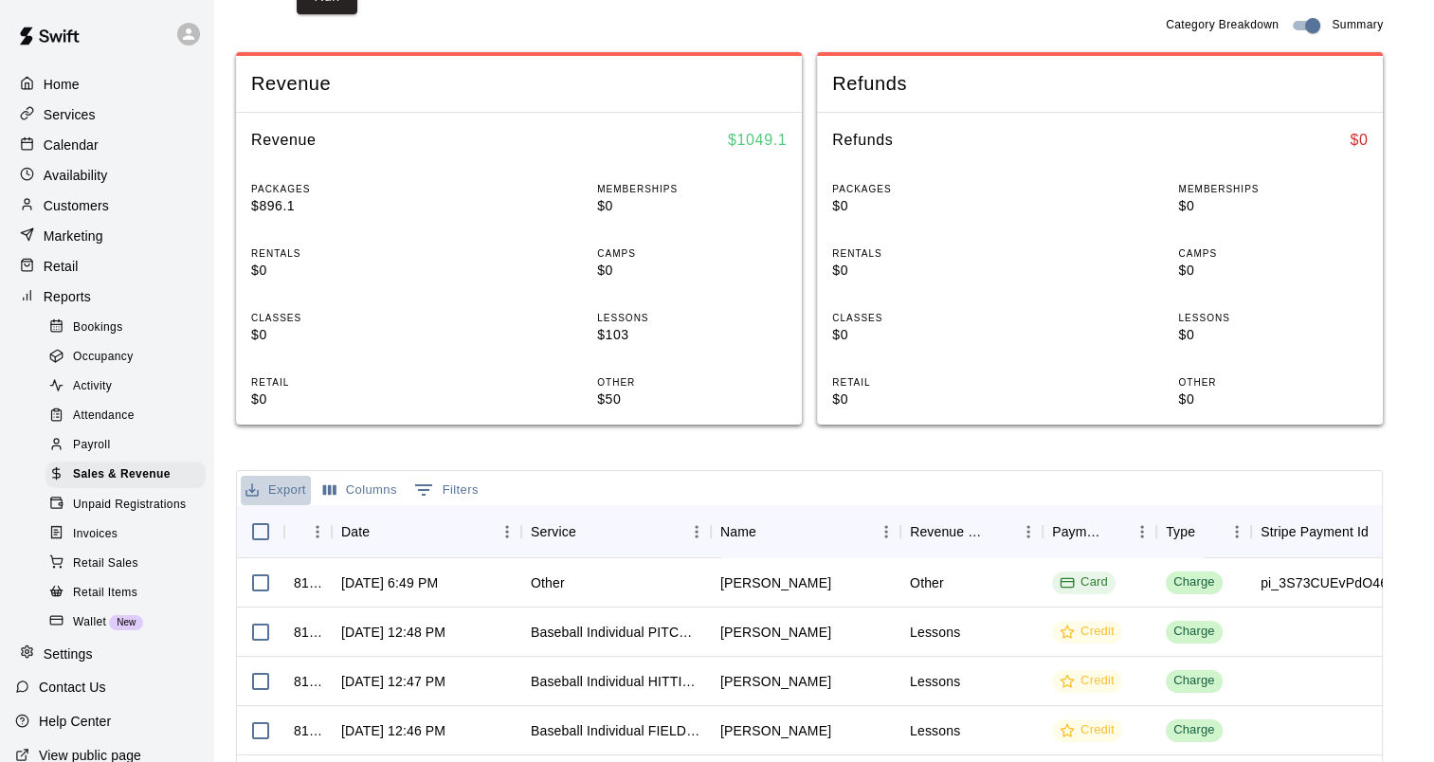
click at [264, 493] on button "Export" at bounding box center [276, 490] width 70 height 29
click at [341, 522] on li "Download as CSV" at bounding box center [314, 527] width 146 height 31
drag, startPoint x: 866, startPoint y: 455, endPoint x: 546, endPoint y: 410, distance: 322.7
click at [865, 455] on div "Sales and Revenue Report View your sales and revenue reports Visit your Stripe …" at bounding box center [809, 440] width 1147 height 1387
click at [102, 209] on p "Customers" at bounding box center [76, 205] width 65 height 19
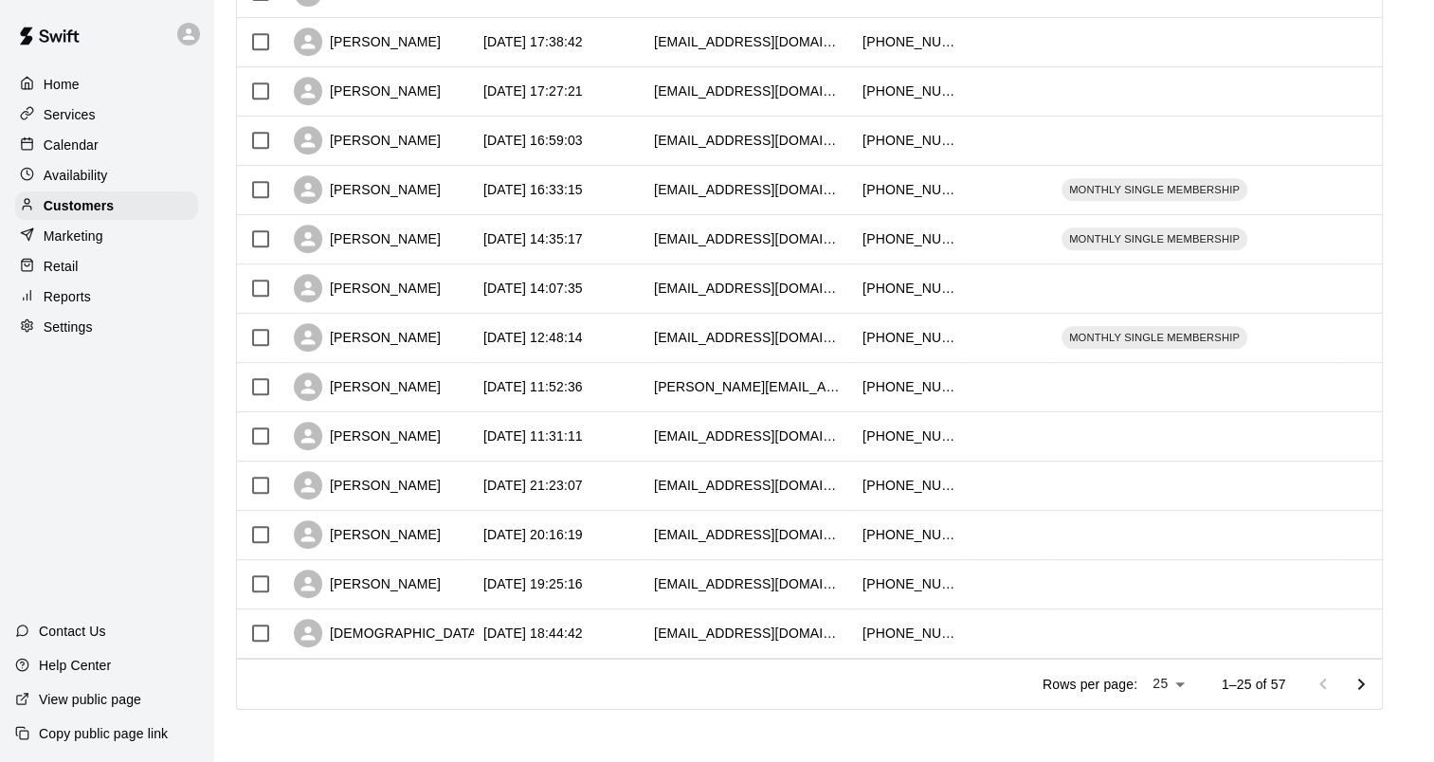
scroll to position [876, 0]
click at [1373, 688] on icon "Go to next page" at bounding box center [1361, 683] width 23 height 23
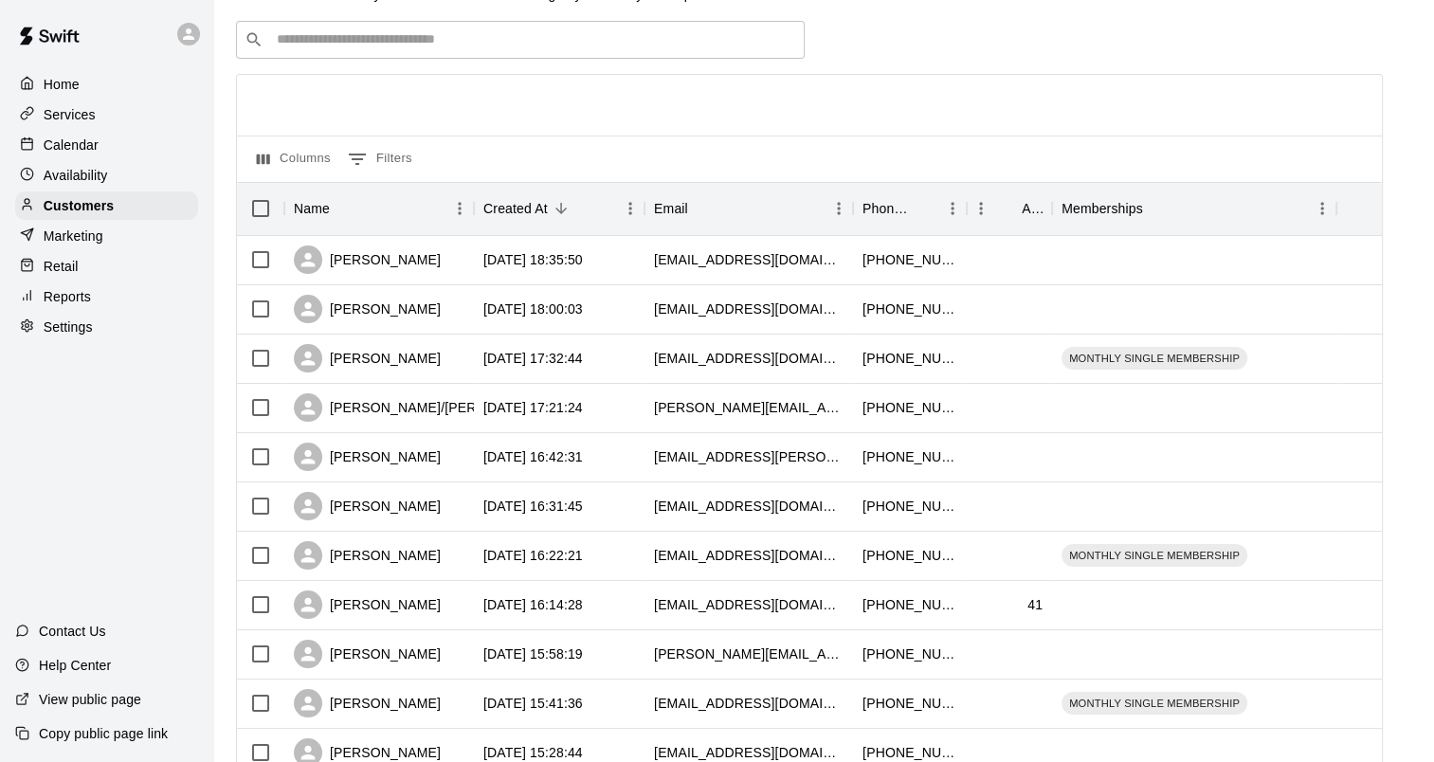
scroll to position [0, 0]
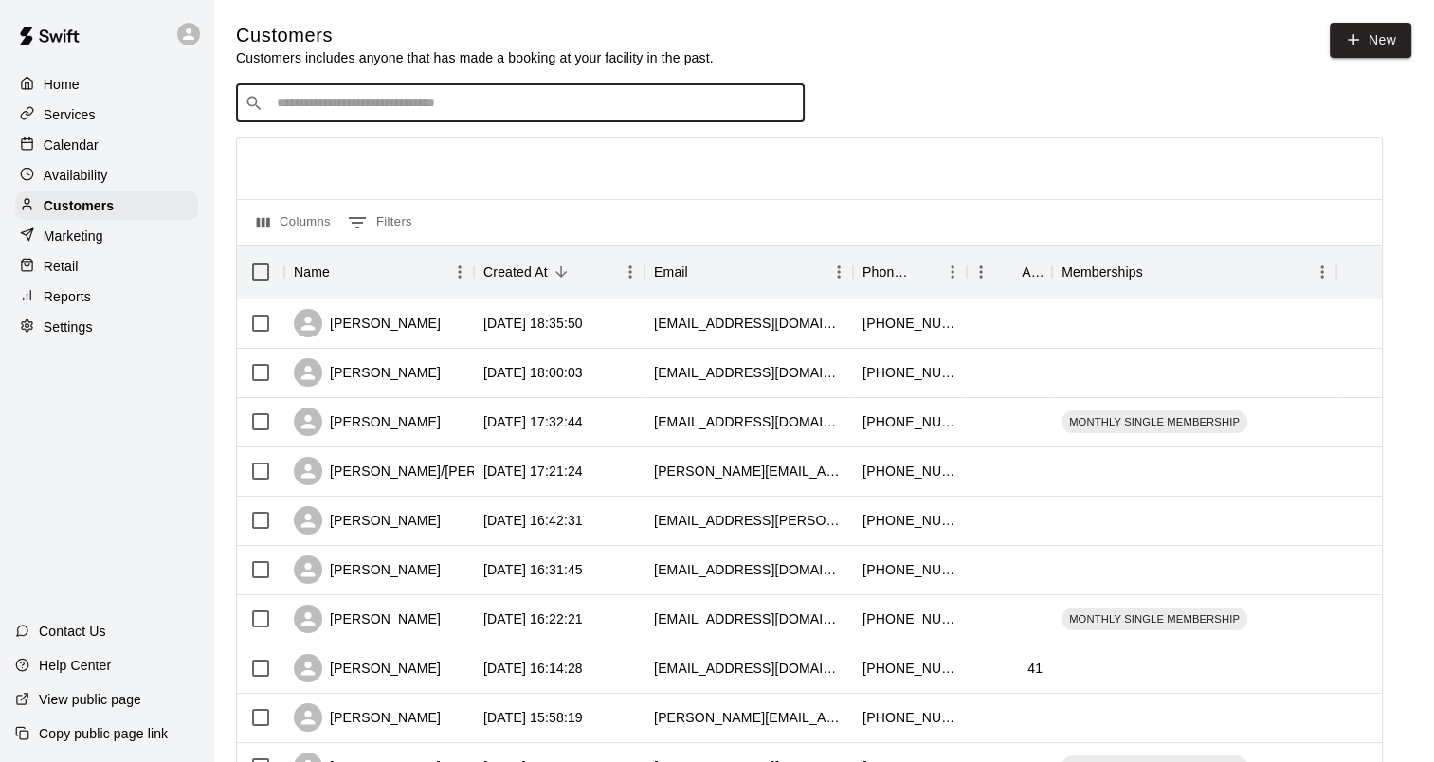
click at [405, 113] on input "Search customers by name or email" at bounding box center [533, 103] width 525 height 19
type input "***"
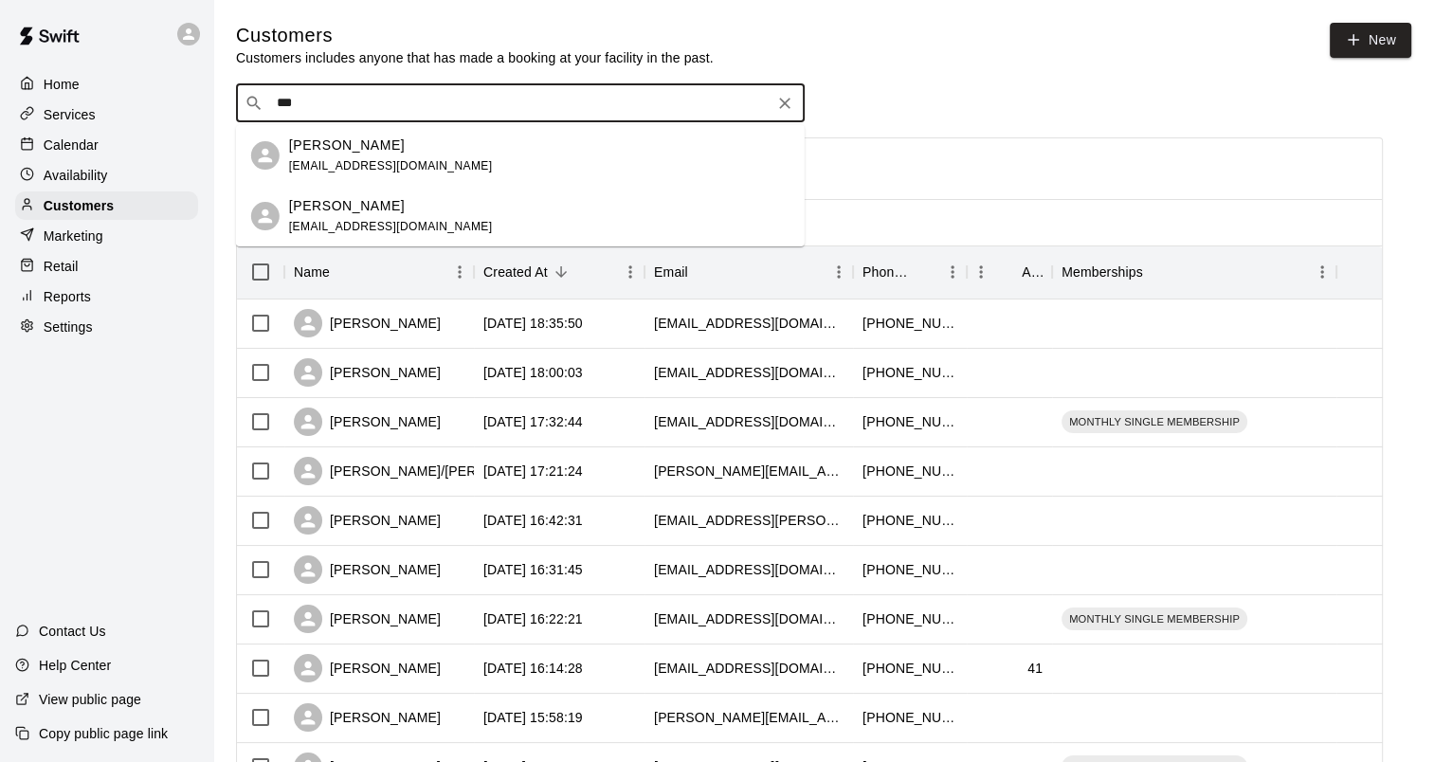
click at [413, 151] on div "[PERSON_NAME]" at bounding box center [391, 146] width 204 height 20
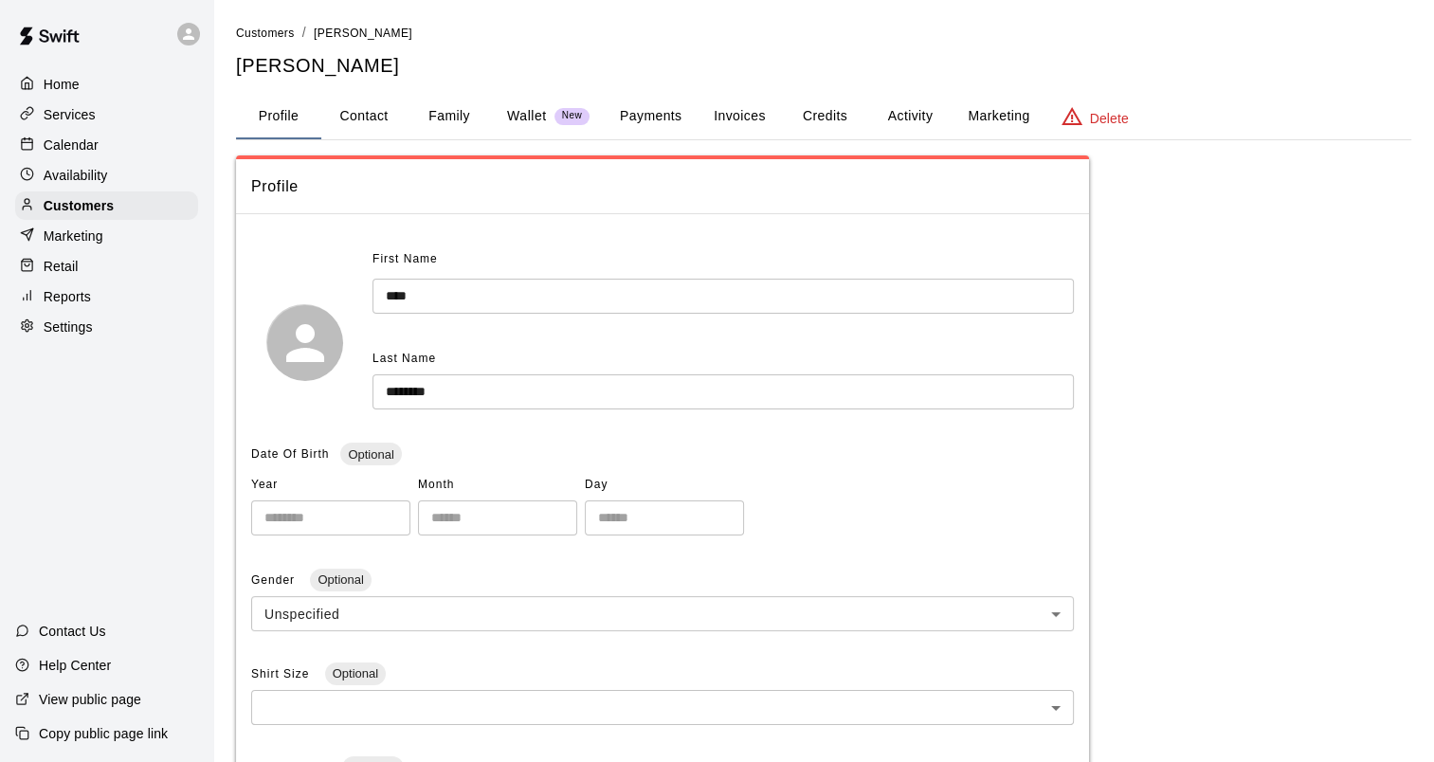
click at [635, 103] on button "Payments" at bounding box center [651, 117] width 92 height 46
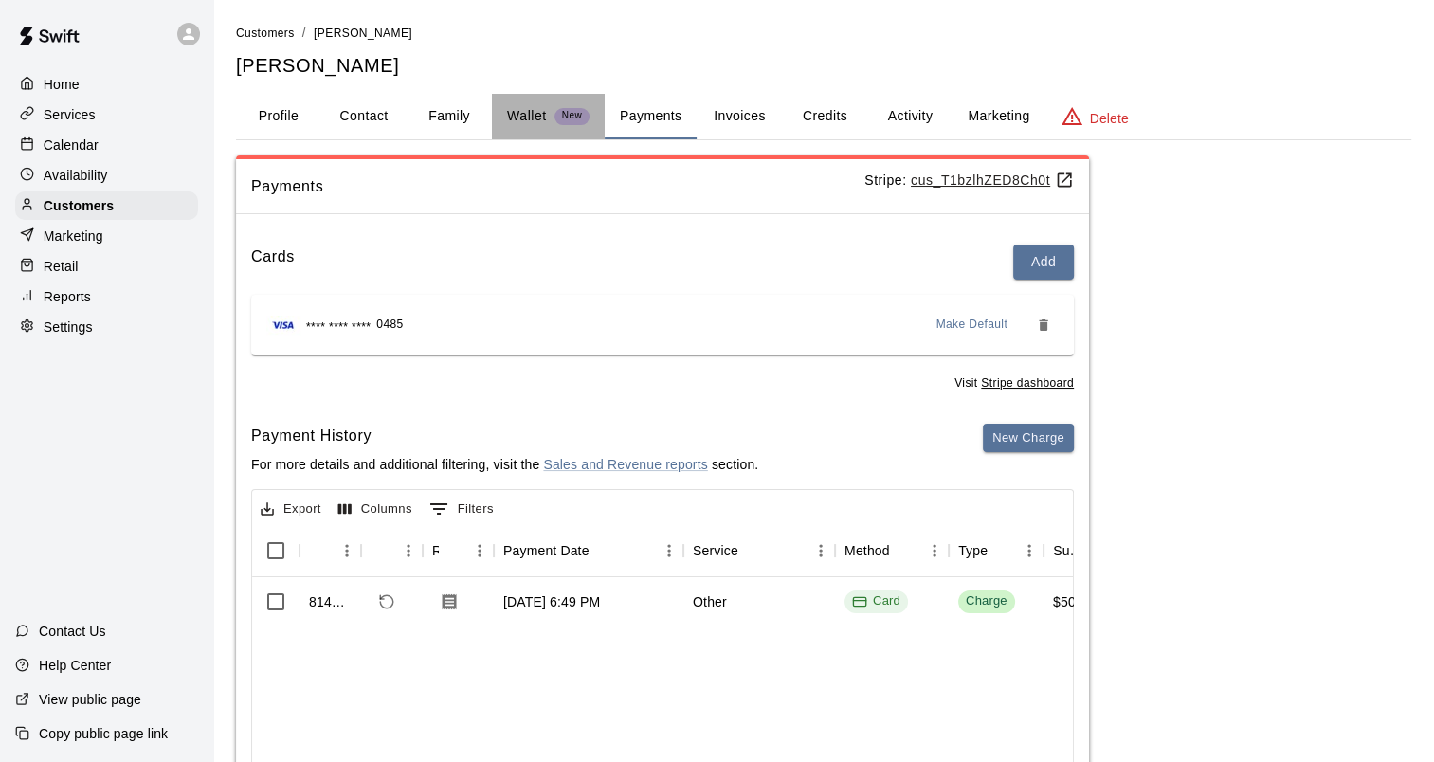
click at [505, 116] on button "Wallet New" at bounding box center [548, 117] width 113 height 46
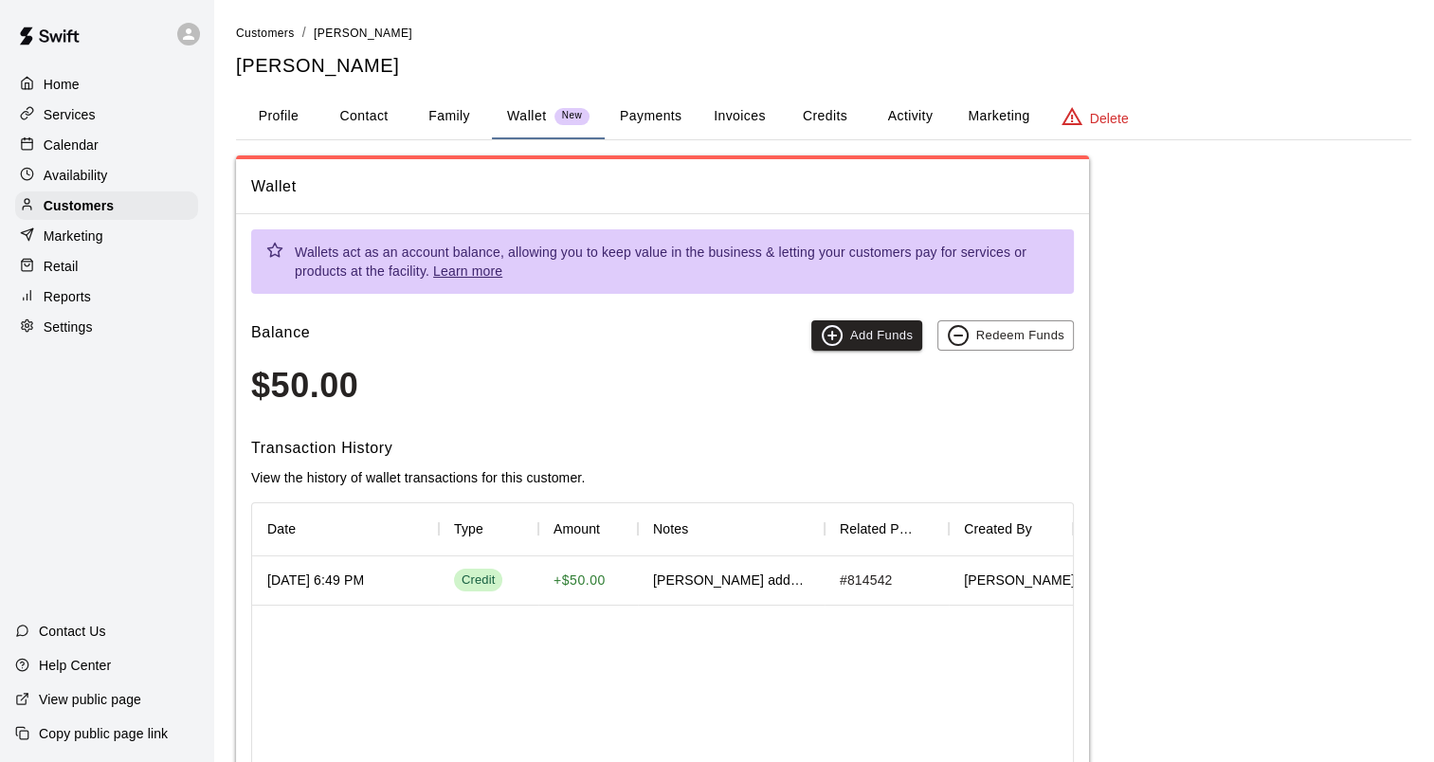
click at [653, 118] on button "Payments" at bounding box center [651, 117] width 92 height 46
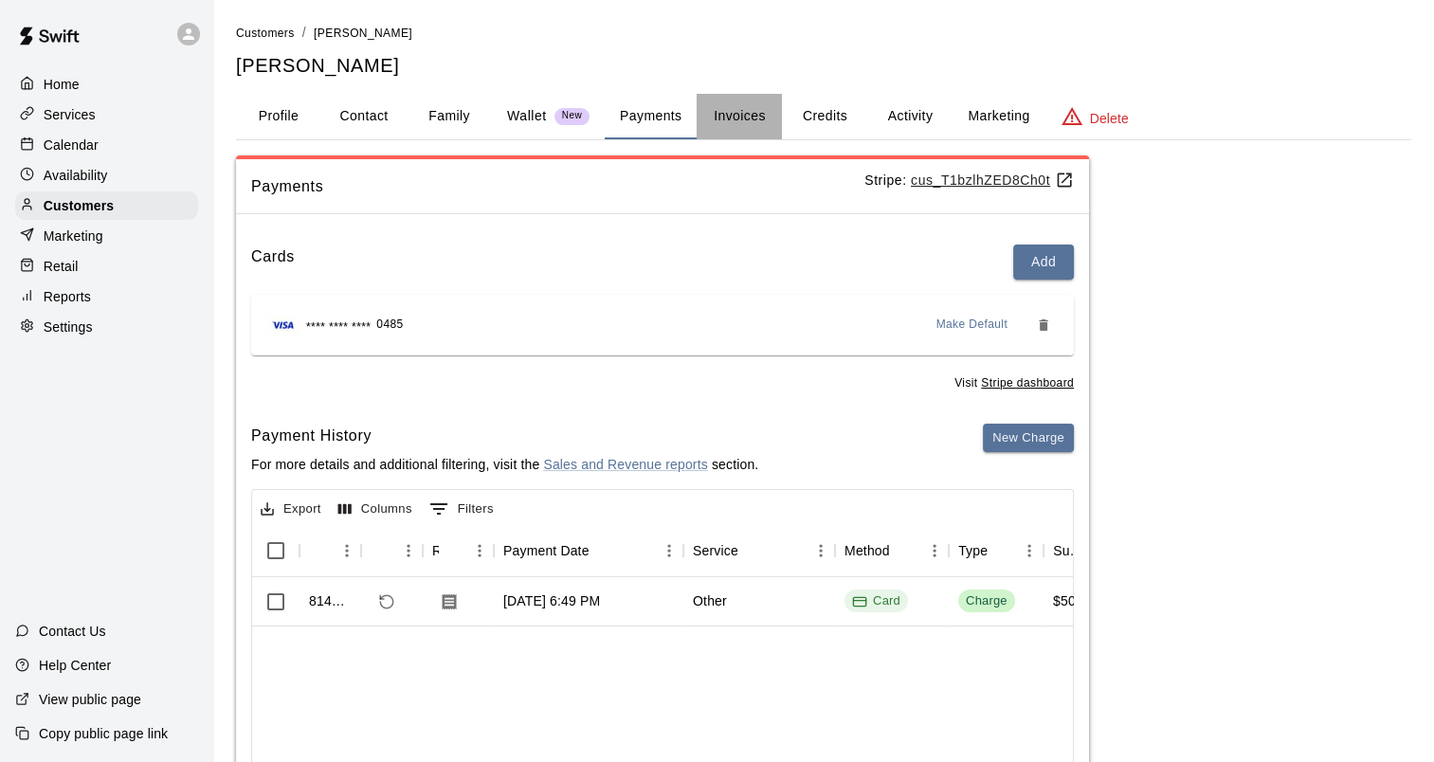
click at [751, 120] on button "Invoices" at bounding box center [739, 117] width 85 height 46
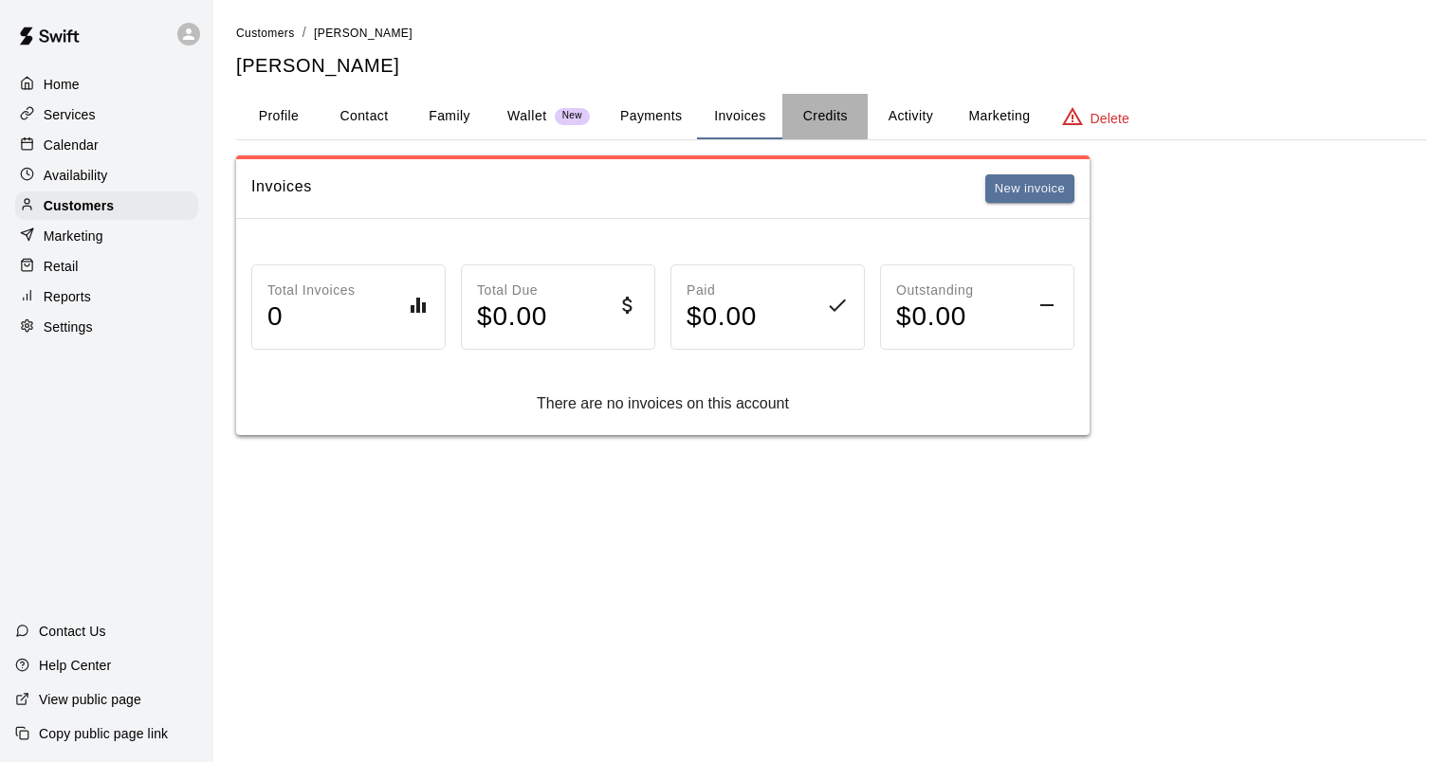
click at [865, 120] on button "Credits" at bounding box center [824, 117] width 85 height 46
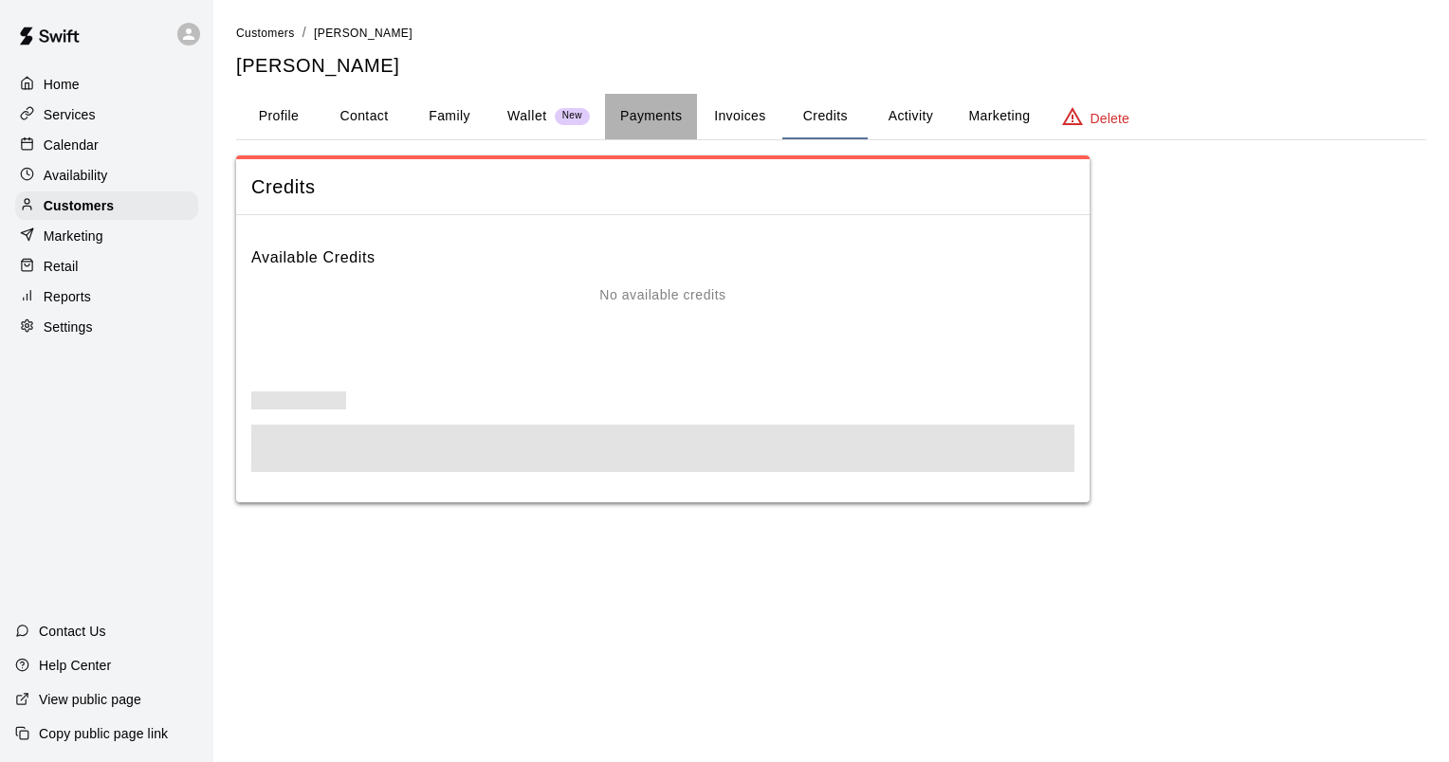
click at [629, 113] on button "Payments" at bounding box center [651, 117] width 92 height 46
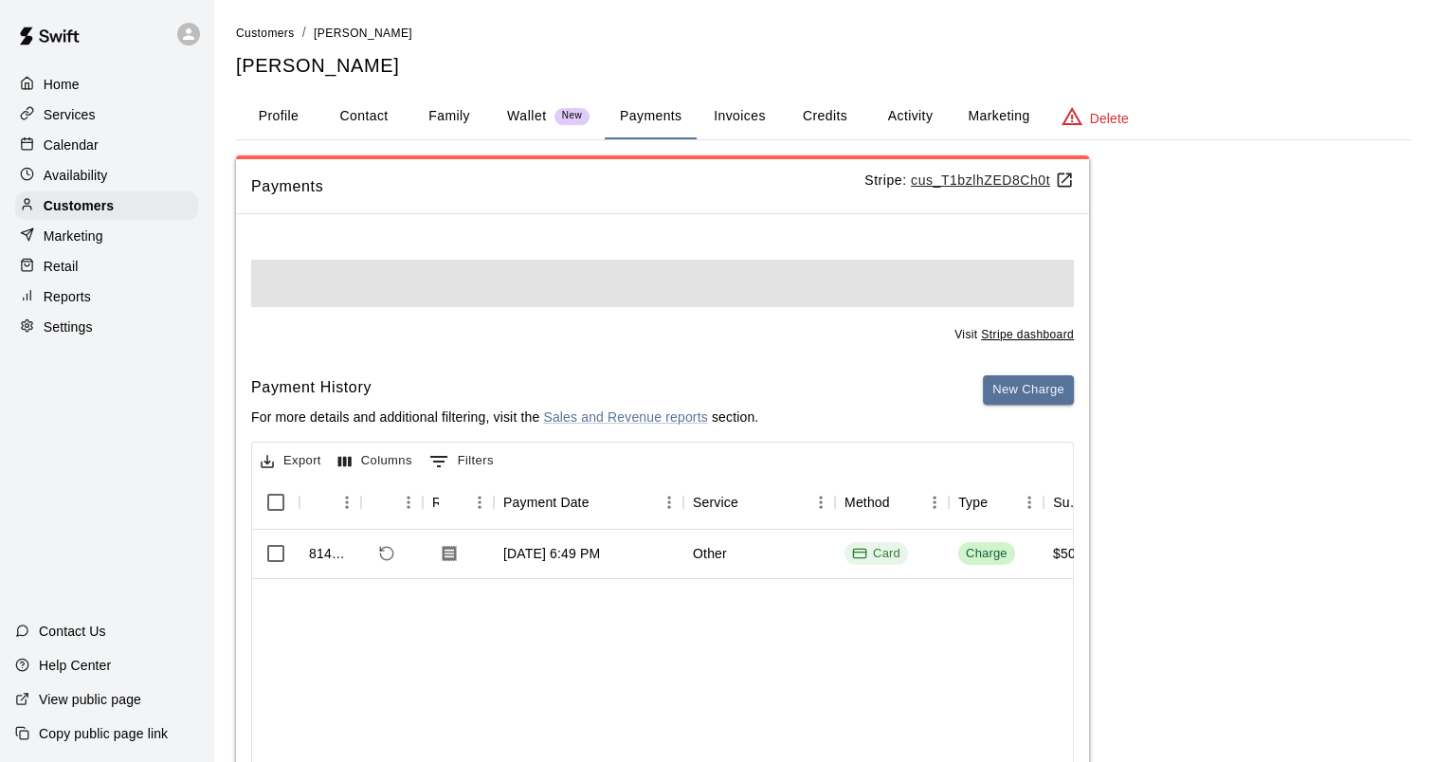
click at [553, 120] on div "Wallet New" at bounding box center [548, 116] width 82 height 20
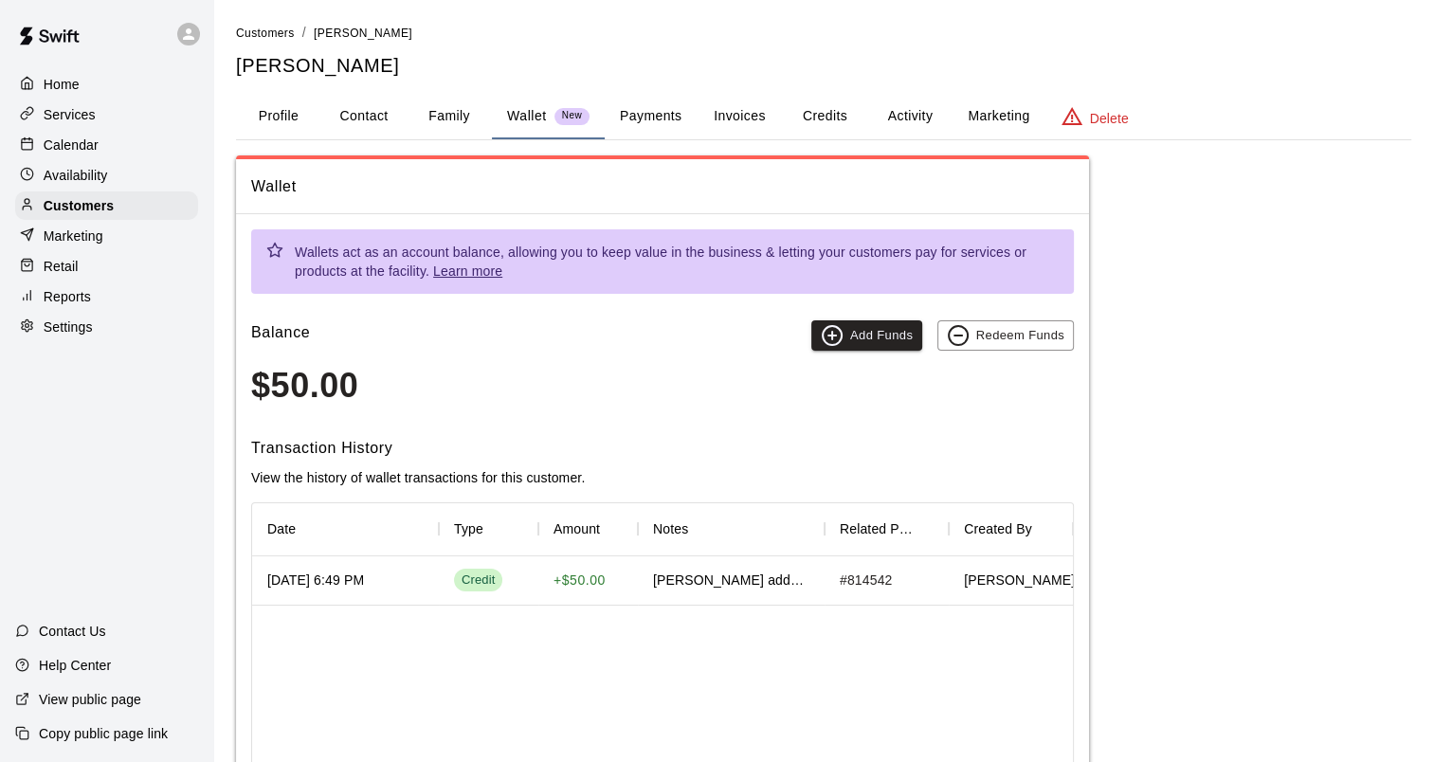
click at [492, 94] on button "Wallet New" at bounding box center [548, 117] width 113 height 46
